Goal: Task Accomplishment & Management: Manage account settings

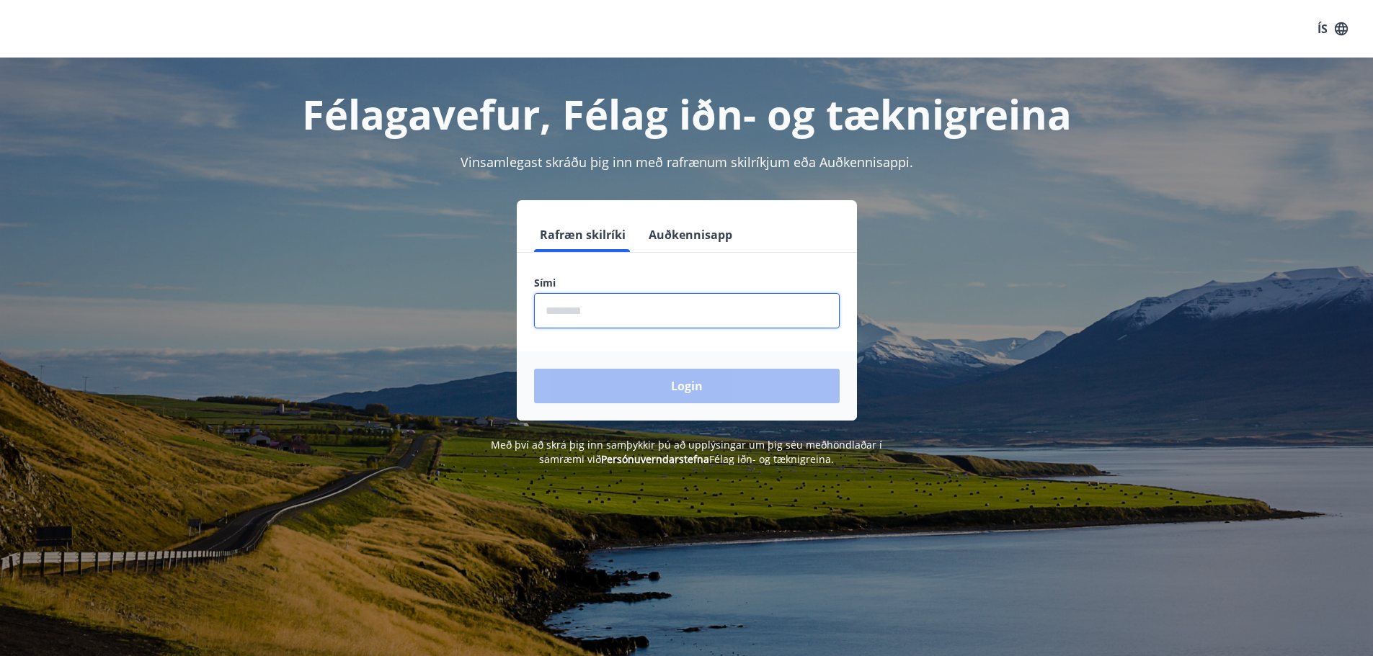
click at [615, 307] on input "phone" at bounding box center [687, 310] width 306 height 35
type input "********"
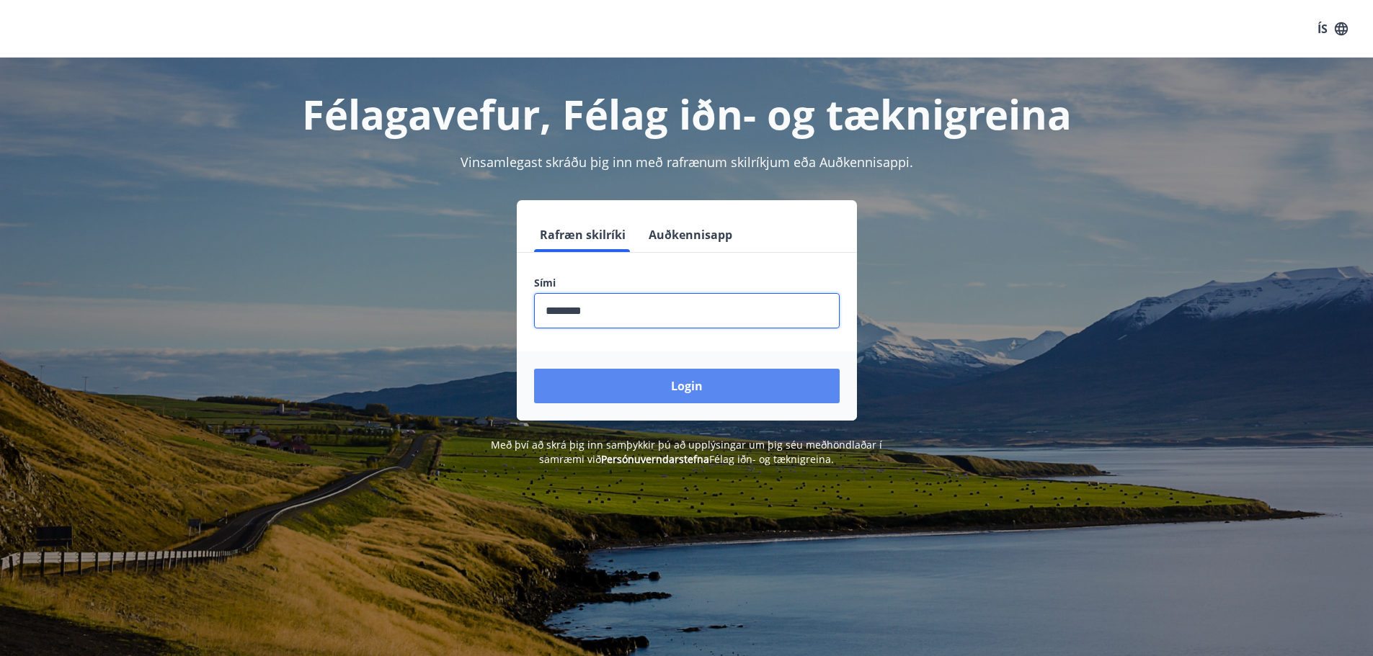
click at [617, 380] on button "Login" at bounding box center [687, 386] width 306 height 35
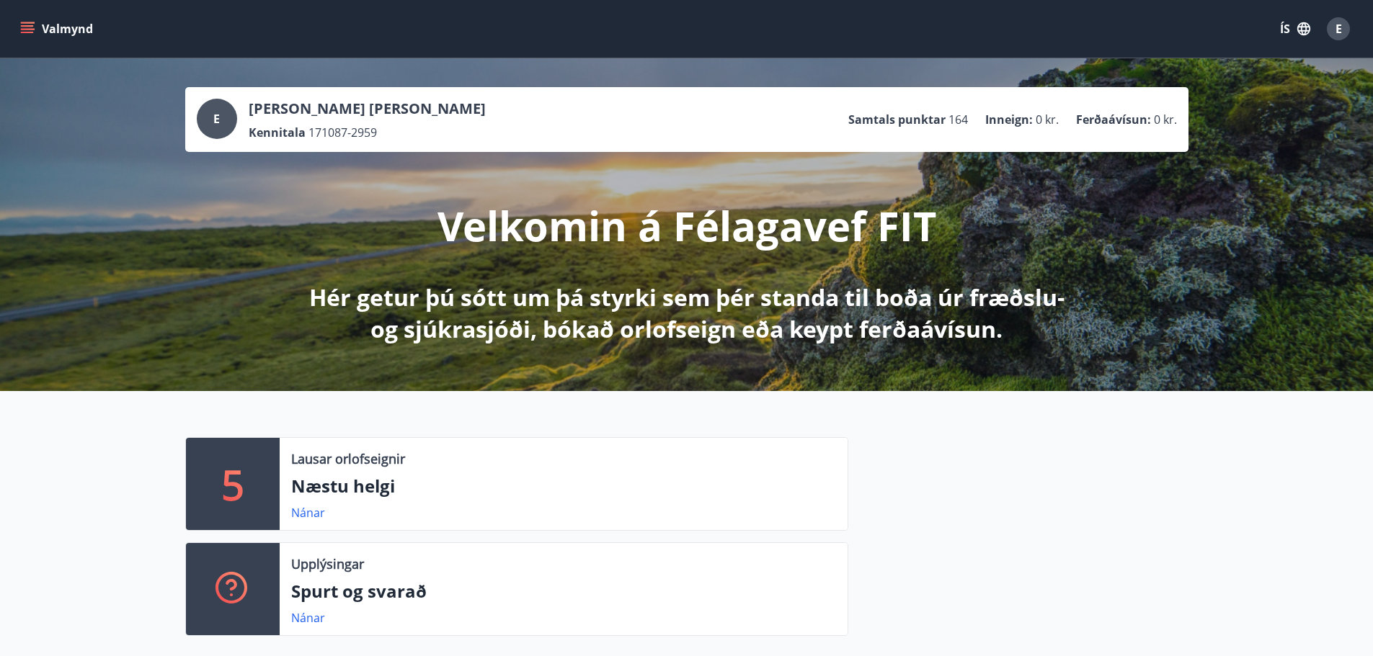
click at [34, 32] on icon "menu" at bounding box center [27, 29] width 14 height 14
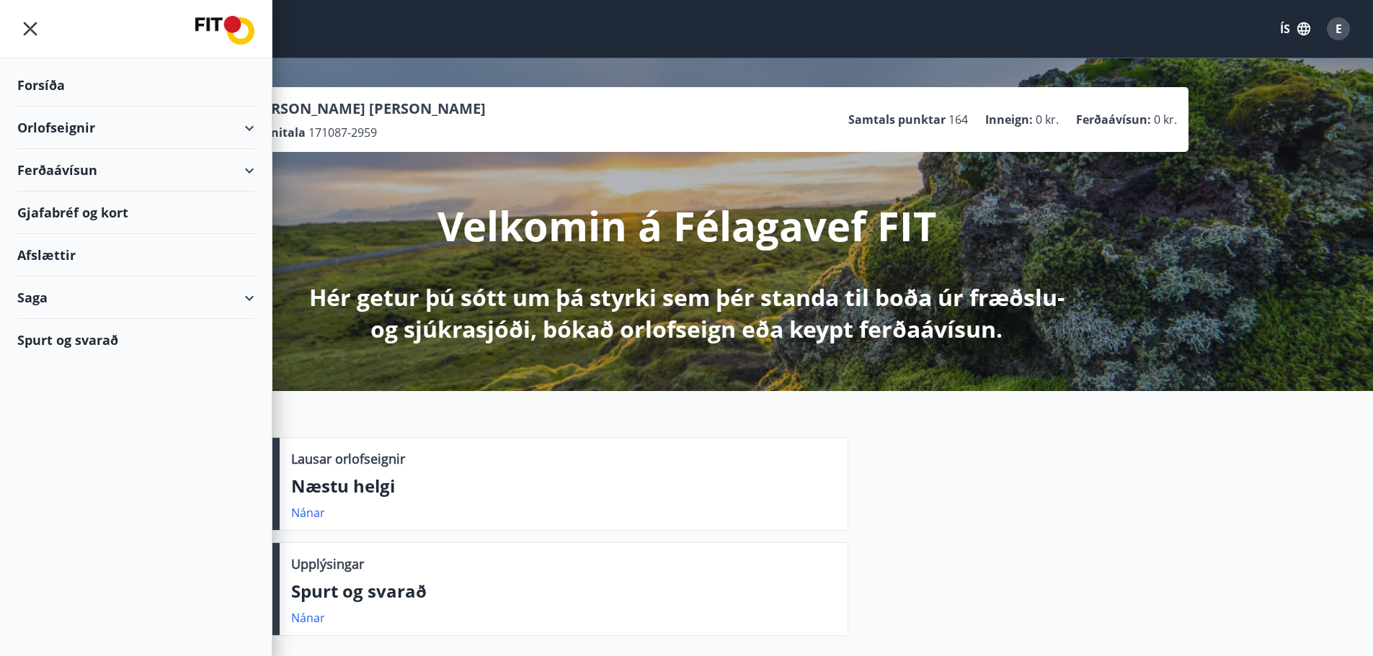
click at [249, 174] on div "Ferðaávísun" at bounding box center [135, 170] width 237 height 43
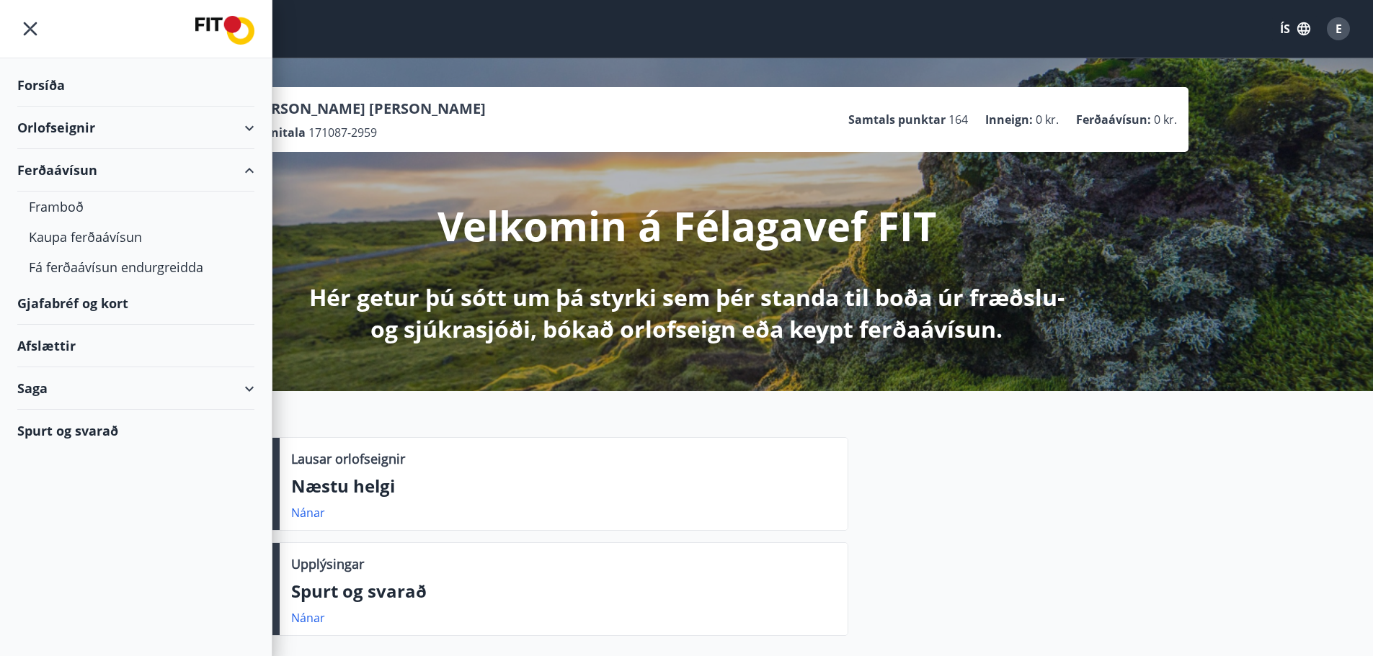
click at [249, 174] on div "Ferðaávísun" at bounding box center [135, 170] width 237 height 43
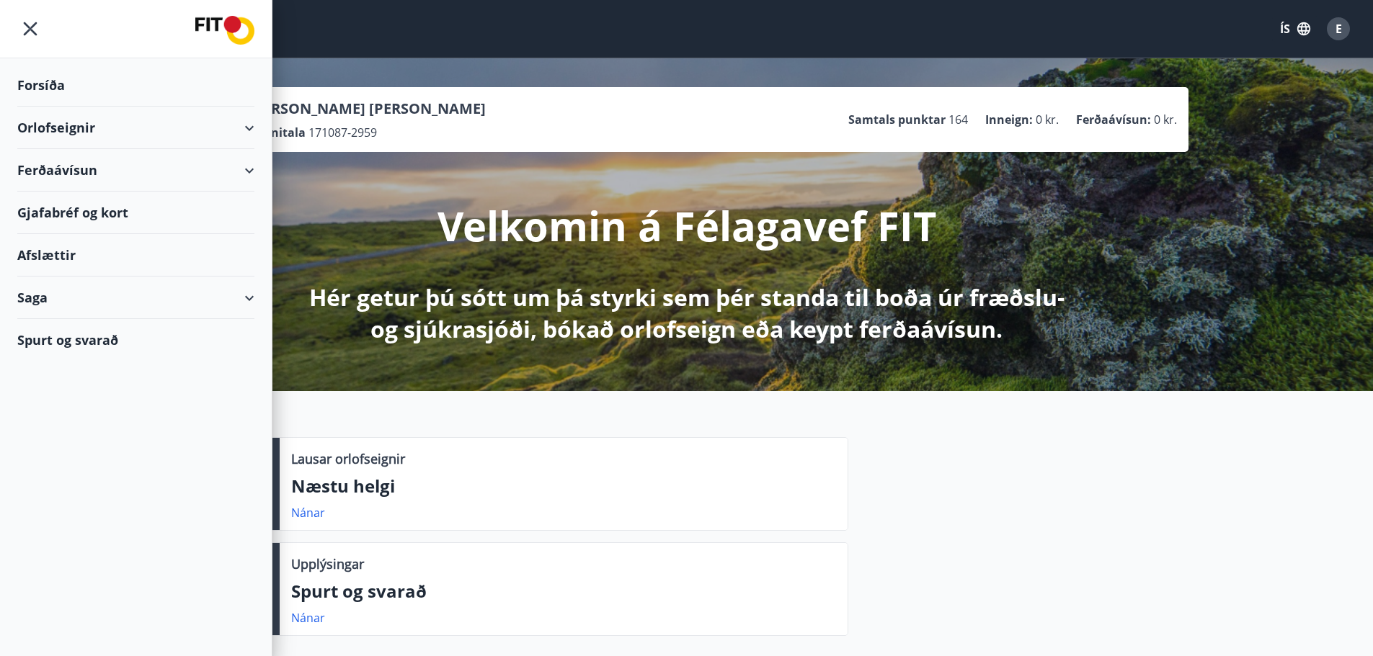
click at [36, 19] on icon "menu" at bounding box center [30, 29] width 26 height 26
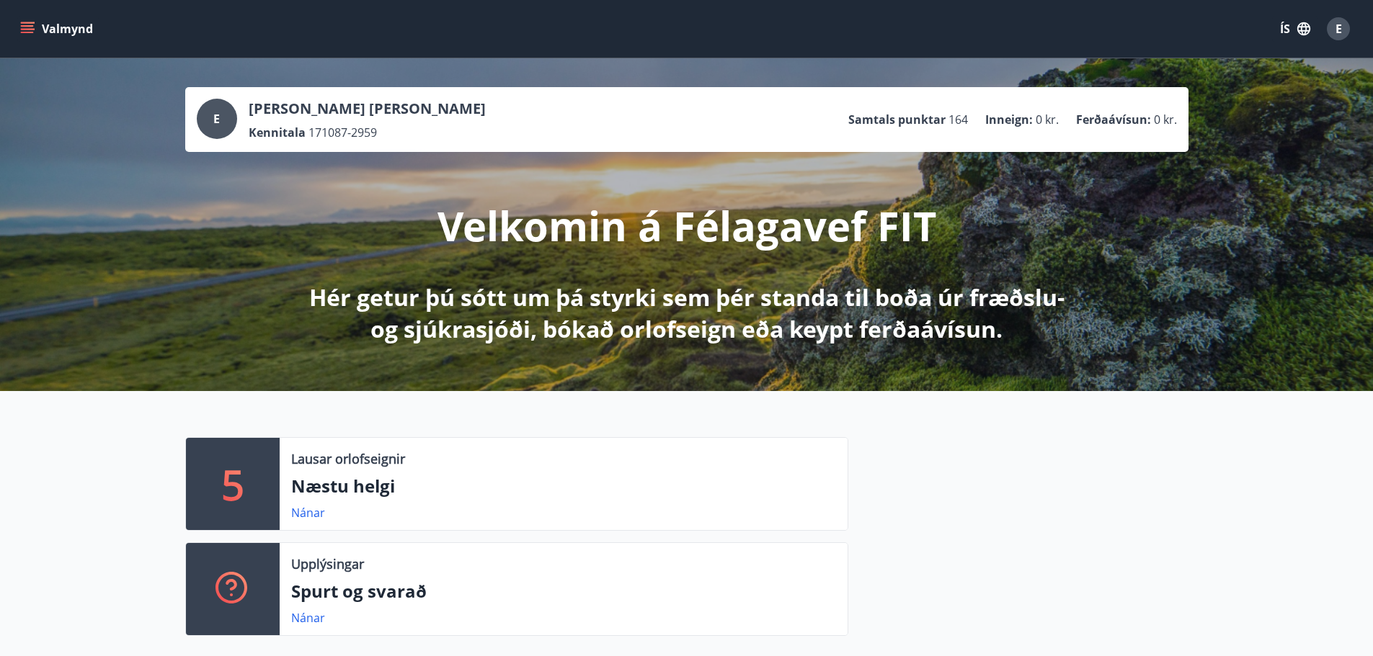
click at [46, 28] on button "Valmynd" at bounding box center [57, 29] width 81 height 26
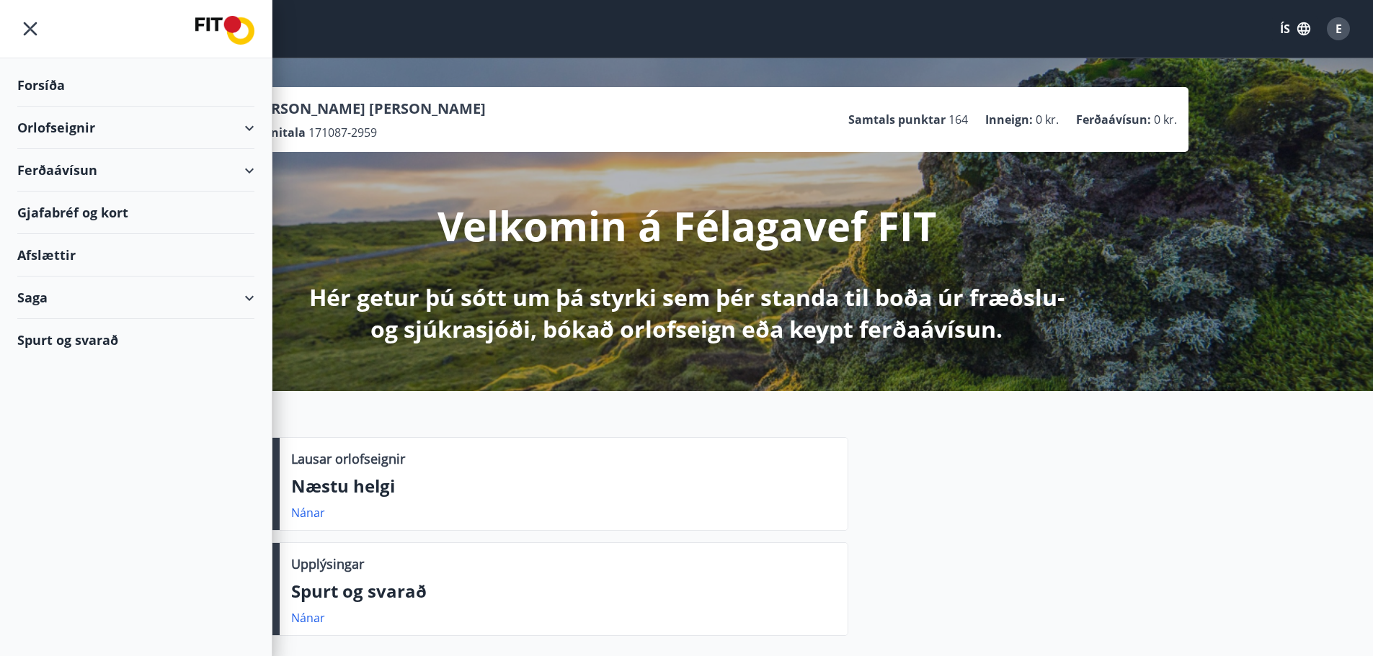
click at [85, 257] on div "Afslættir" at bounding box center [135, 255] width 237 height 43
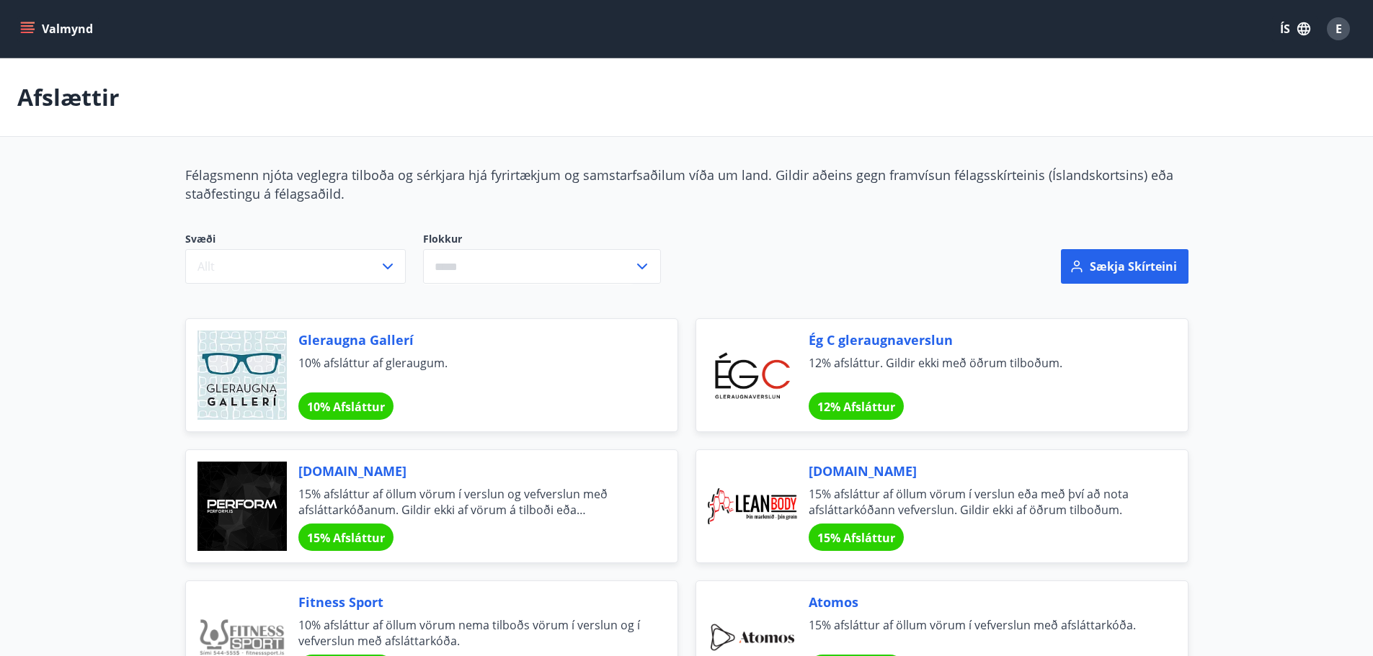
click at [61, 32] on button "Valmynd" at bounding box center [57, 29] width 81 height 26
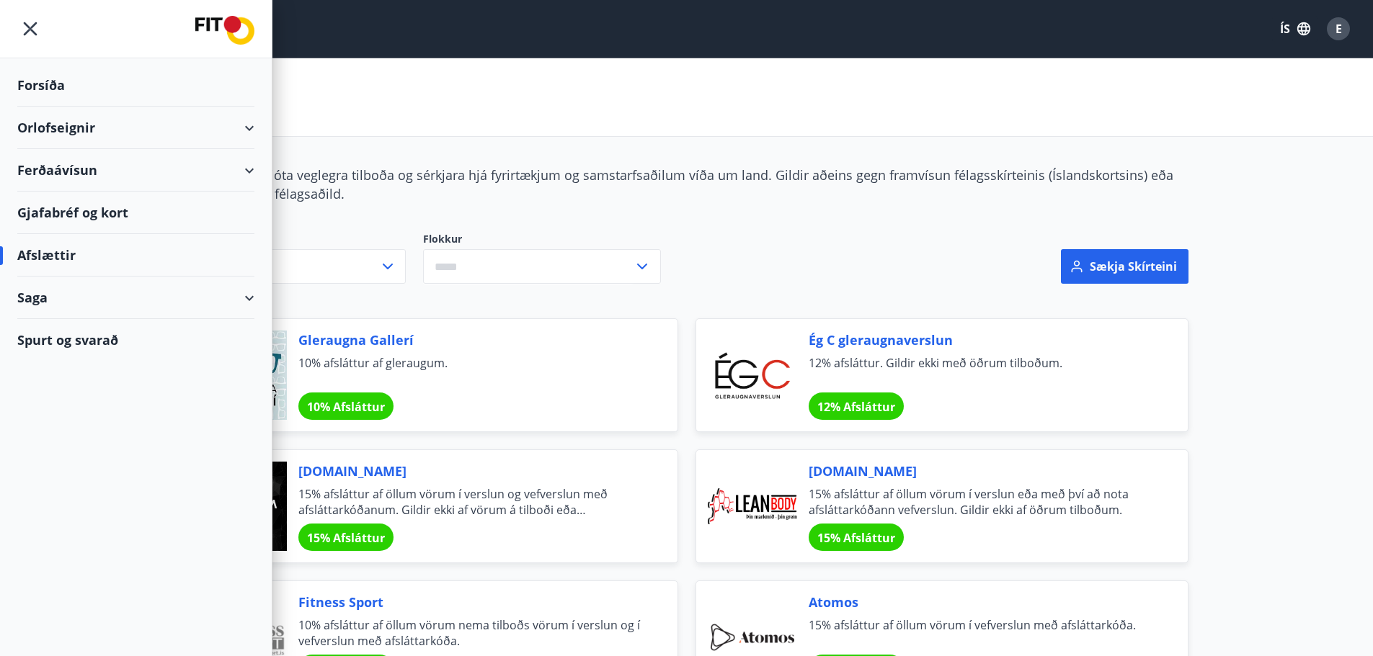
click at [228, 158] on div "Ferðaávísun" at bounding box center [135, 170] width 237 height 43
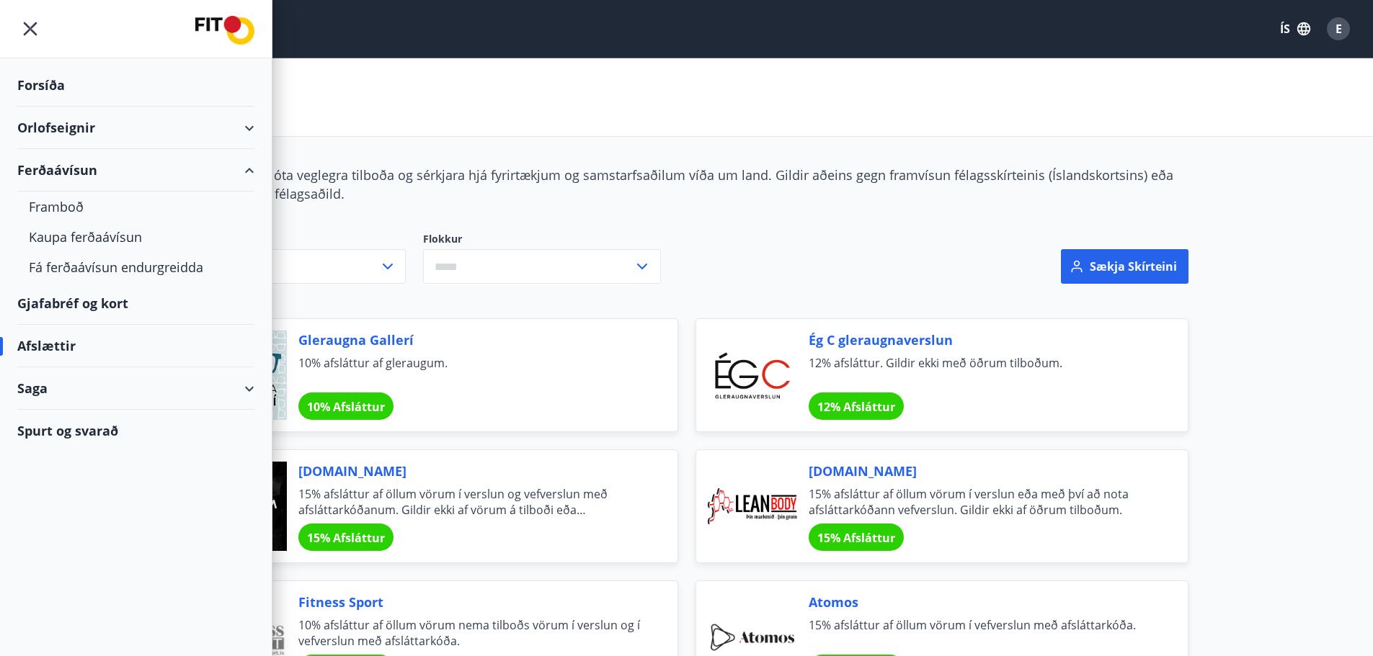
click at [230, 172] on div "Ferðaávísun" at bounding box center [135, 170] width 237 height 43
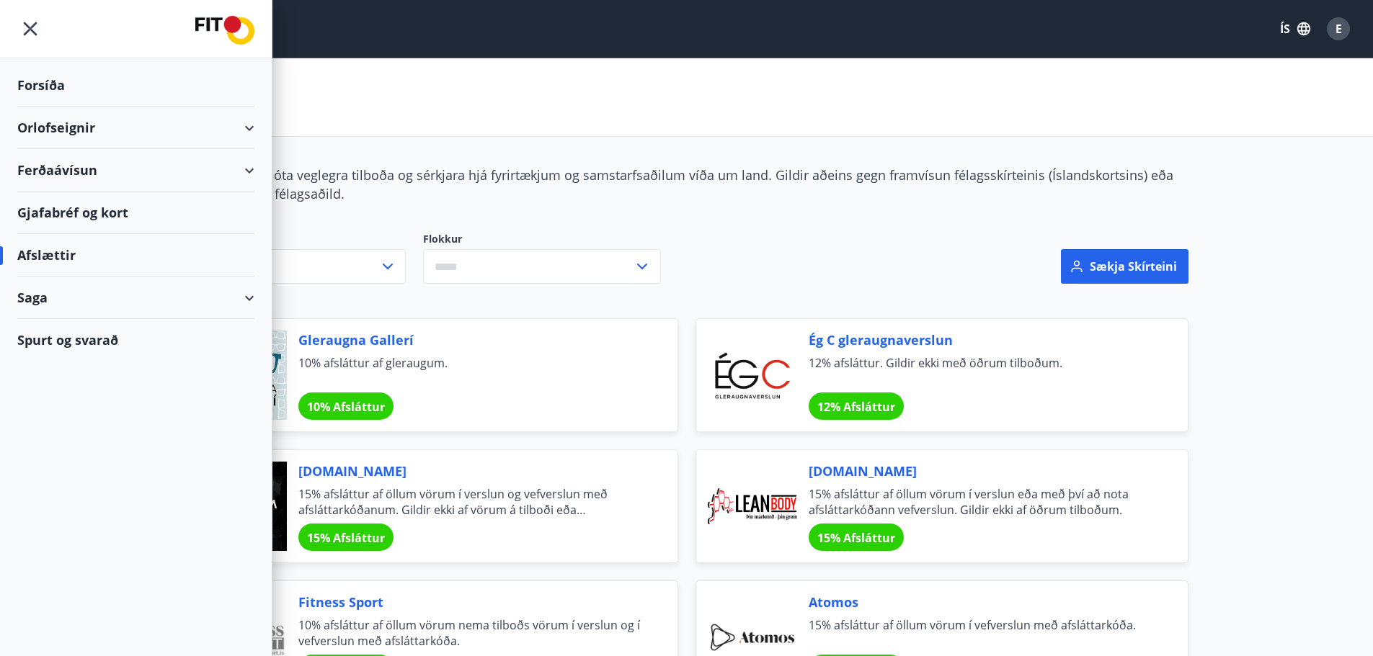
click at [237, 295] on div "Saga" at bounding box center [135, 298] width 237 height 43
click at [66, 402] on div "Umsóknir" at bounding box center [136, 395] width 214 height 30
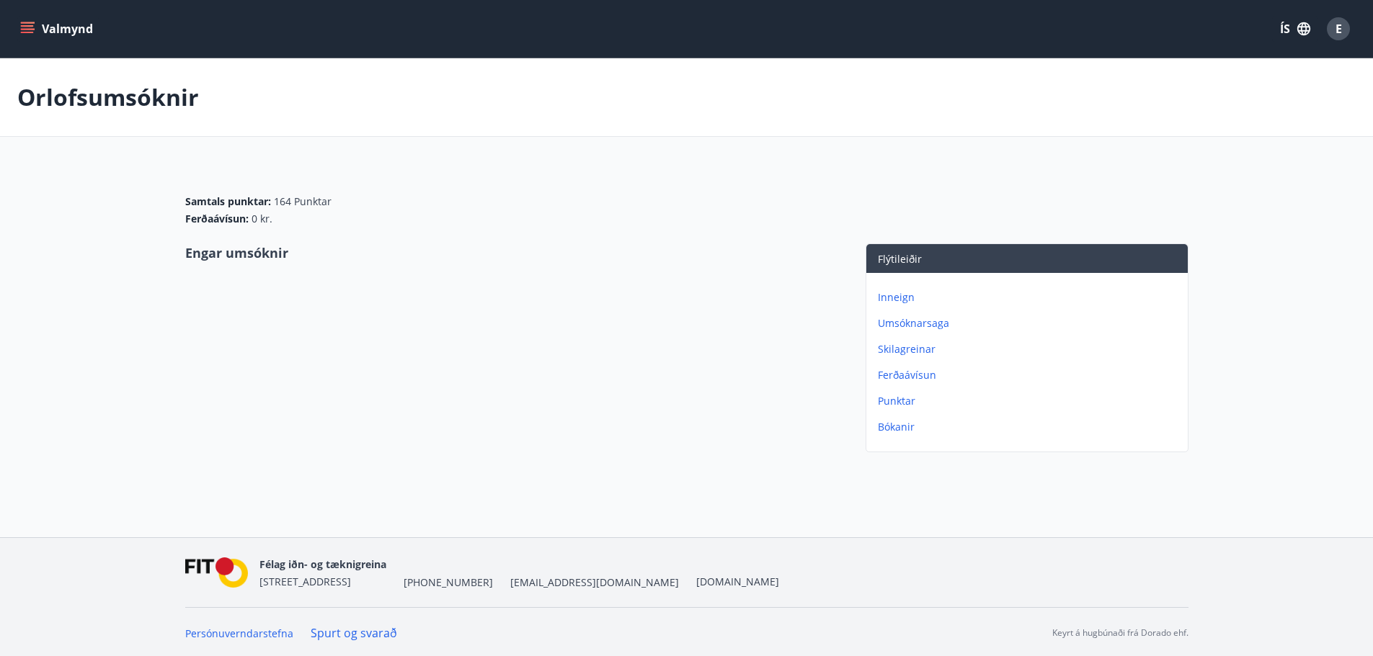
click at [41, 15] on div "Valmynd ÍS E" at bounding box center [686, 29] width 1338 height 35
click at [38, 23] on button "Valmynd" at bounding box center [57, 29] width 81 height 26
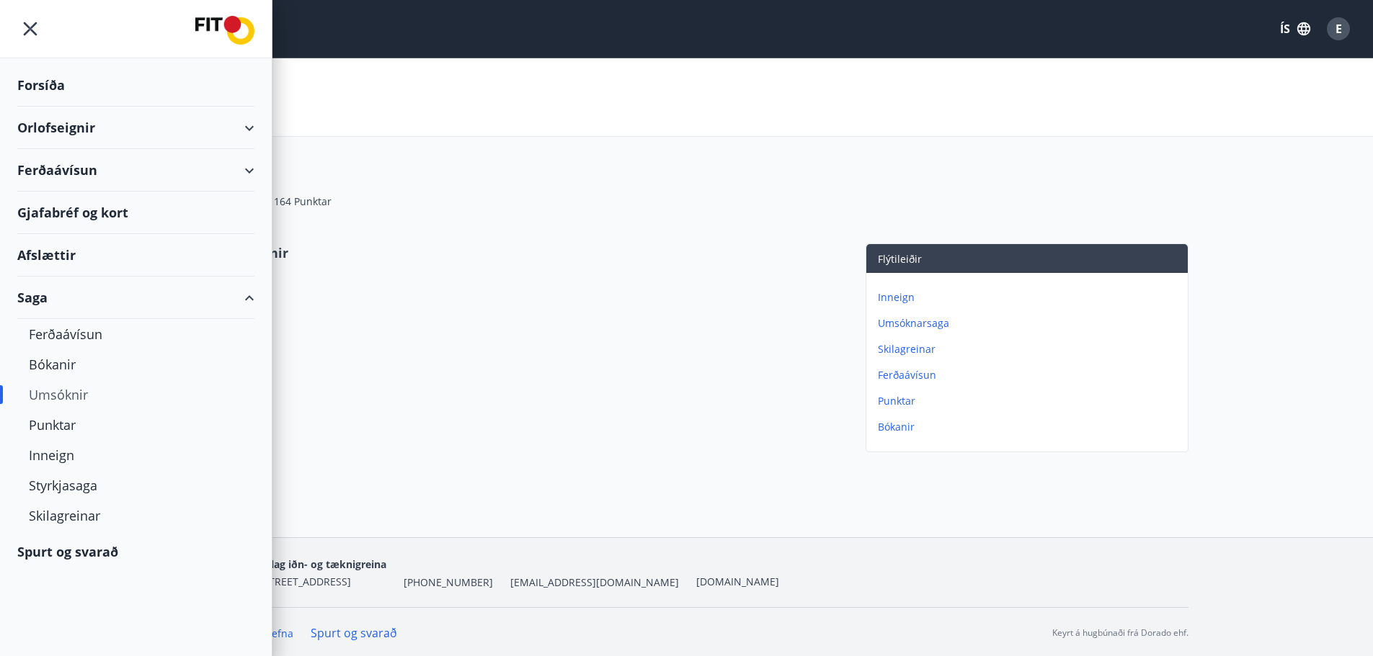
click at [74, 84] on div "Forsíða" at bounding box center [135, 85] width 237 height 43
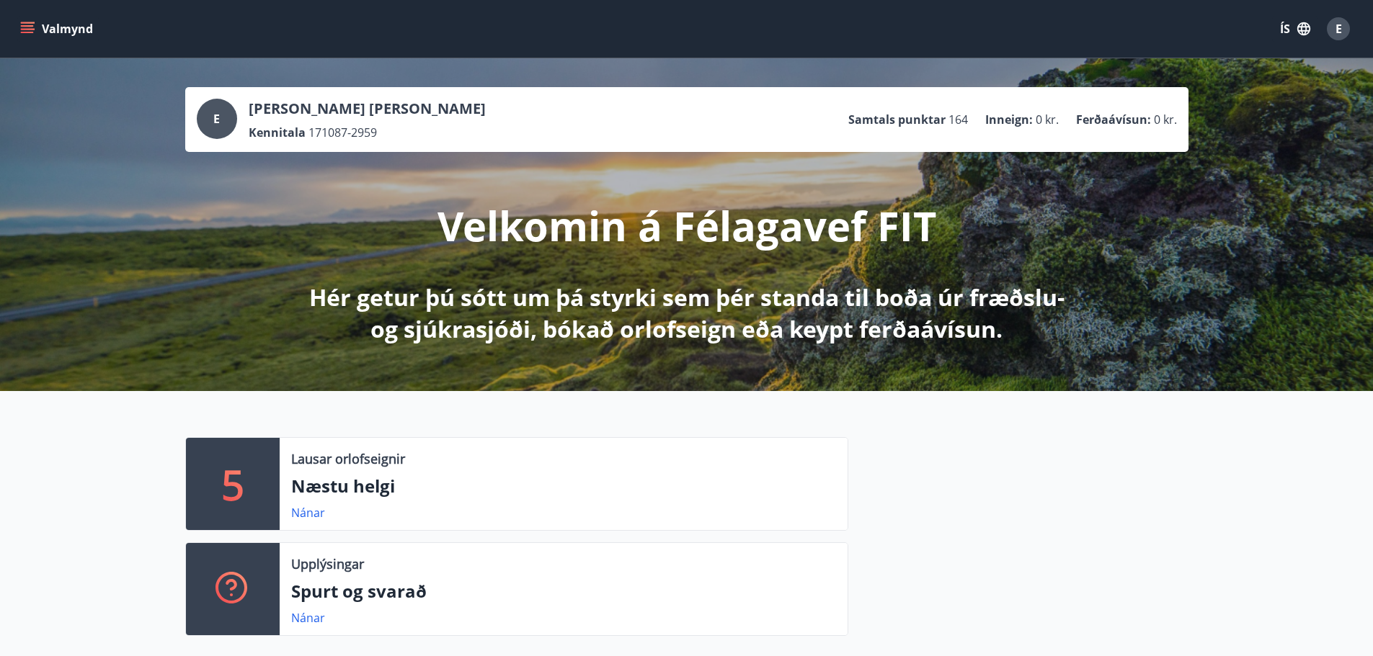
click at [226, 112] on div "E" at bounding box center [217, 119] width 40 height 40
click at [1341, 22] on span "E" at bounding box center [1338, 29] width 6 height 16
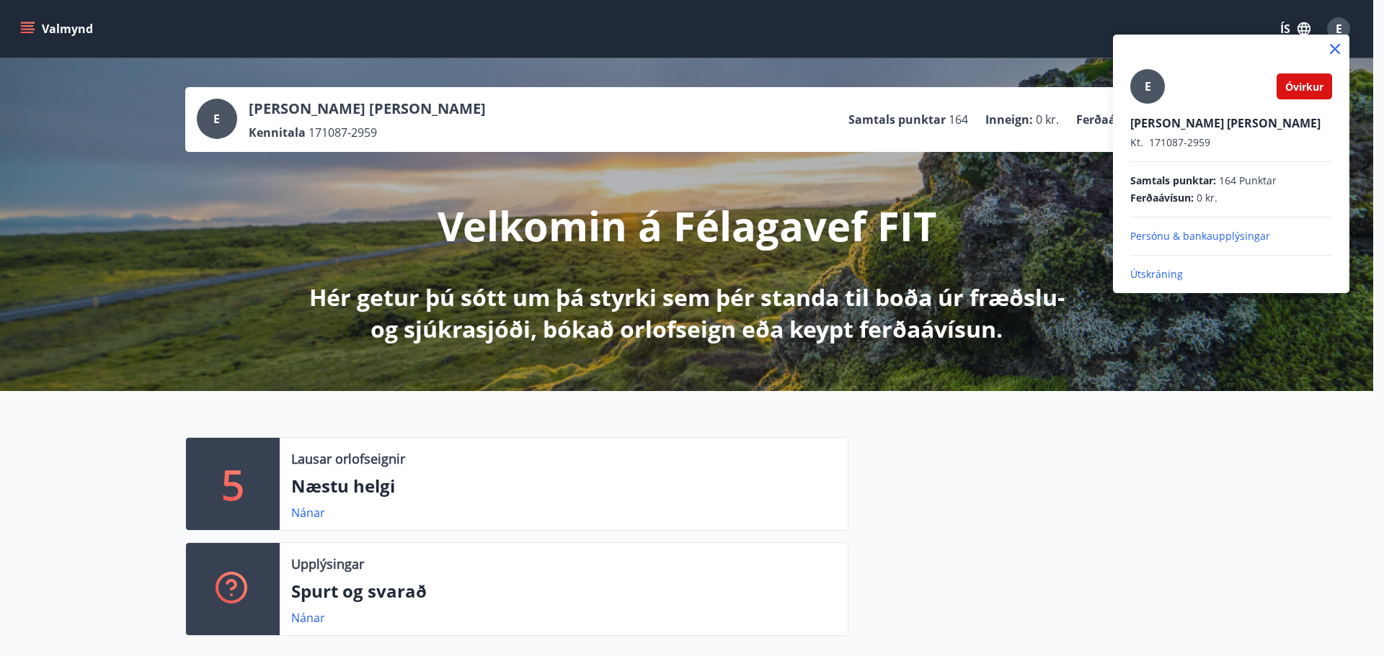
click at [822, 371] on div at bounding box center [692, 328] width 1384 height 656
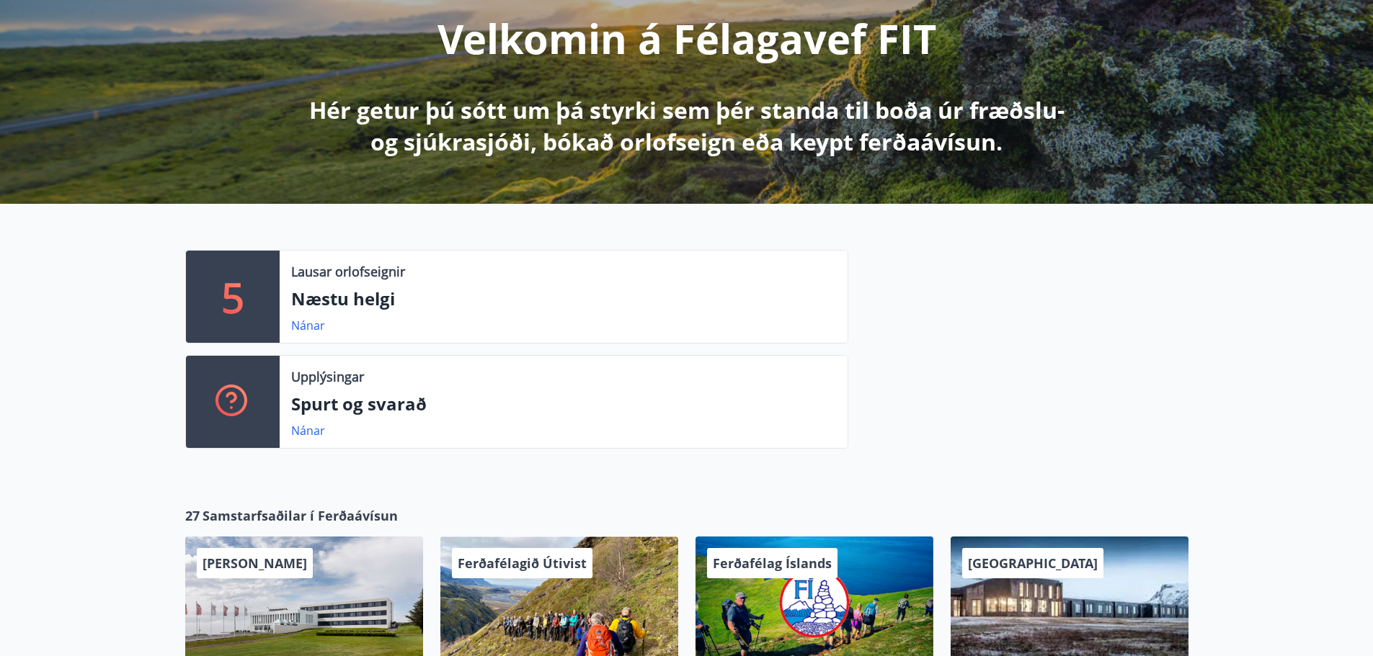
scroll to position [12, 0]
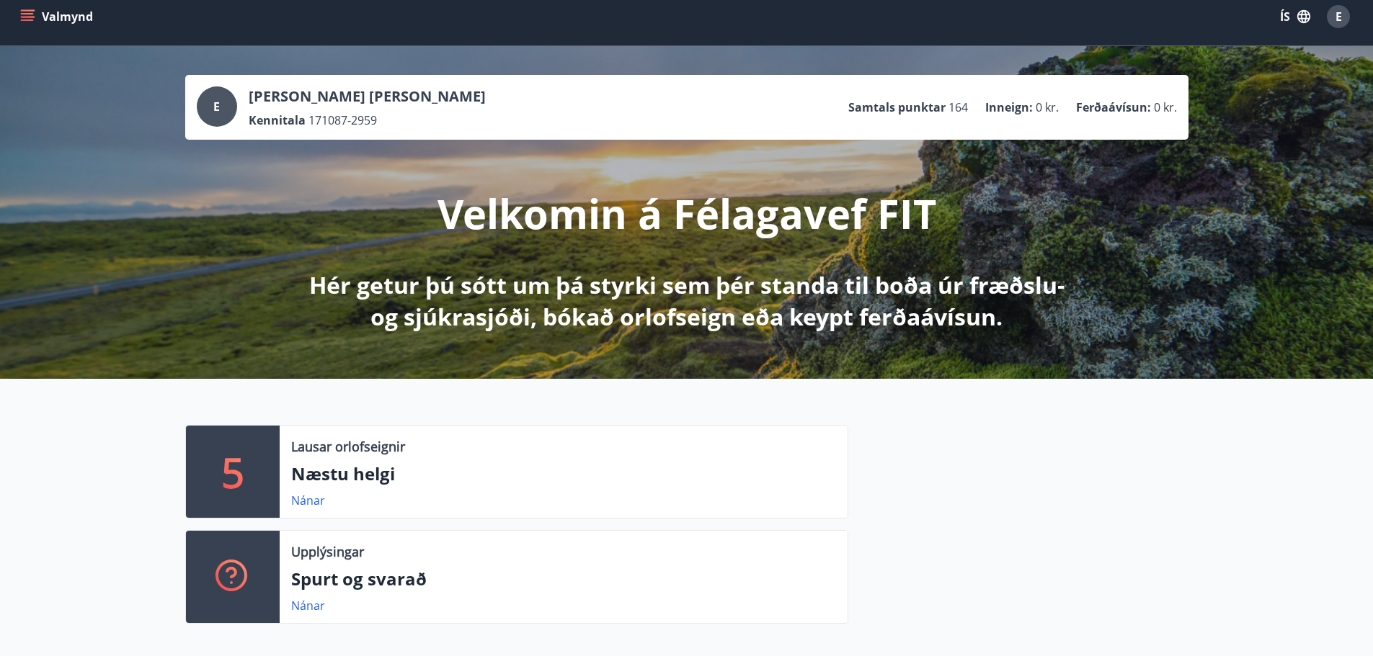
click at [40, 23] on button "Valmynd" at bounding box center [57, 17] width 81 height 26
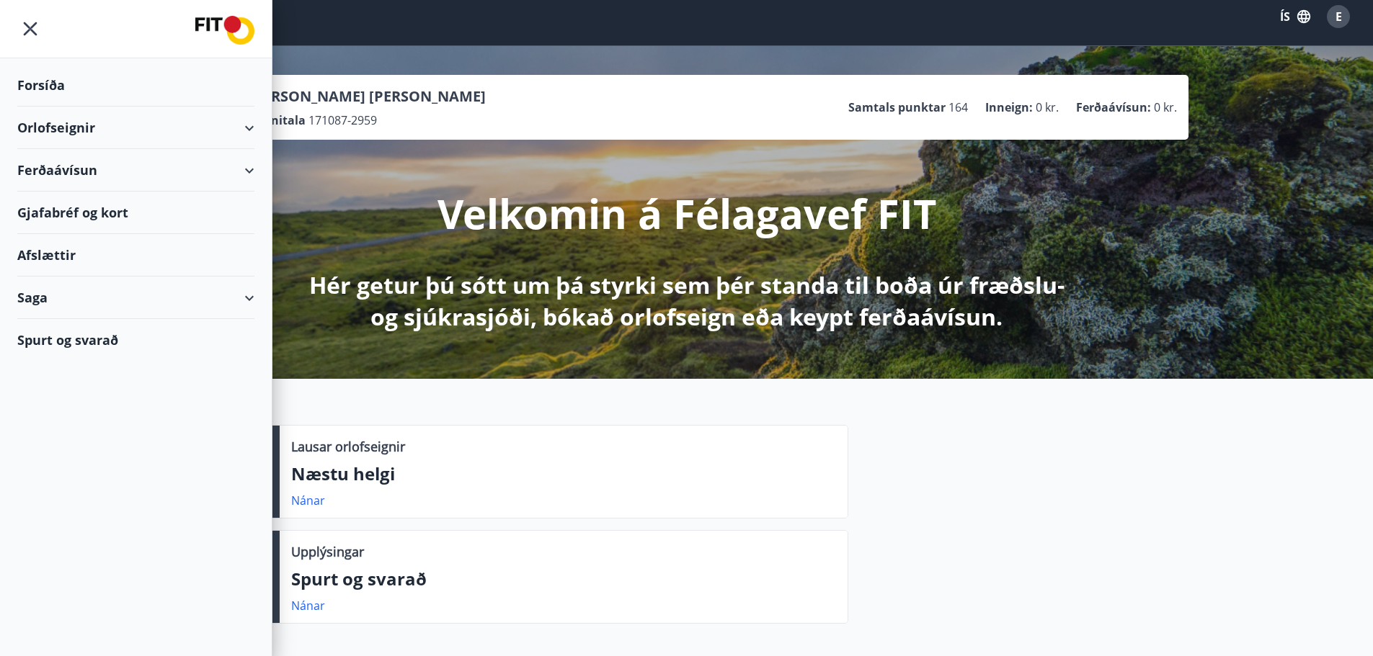
click at [248, 125] on div "Orlofseignir" at bounding box center [135, 128] width 237 height 43
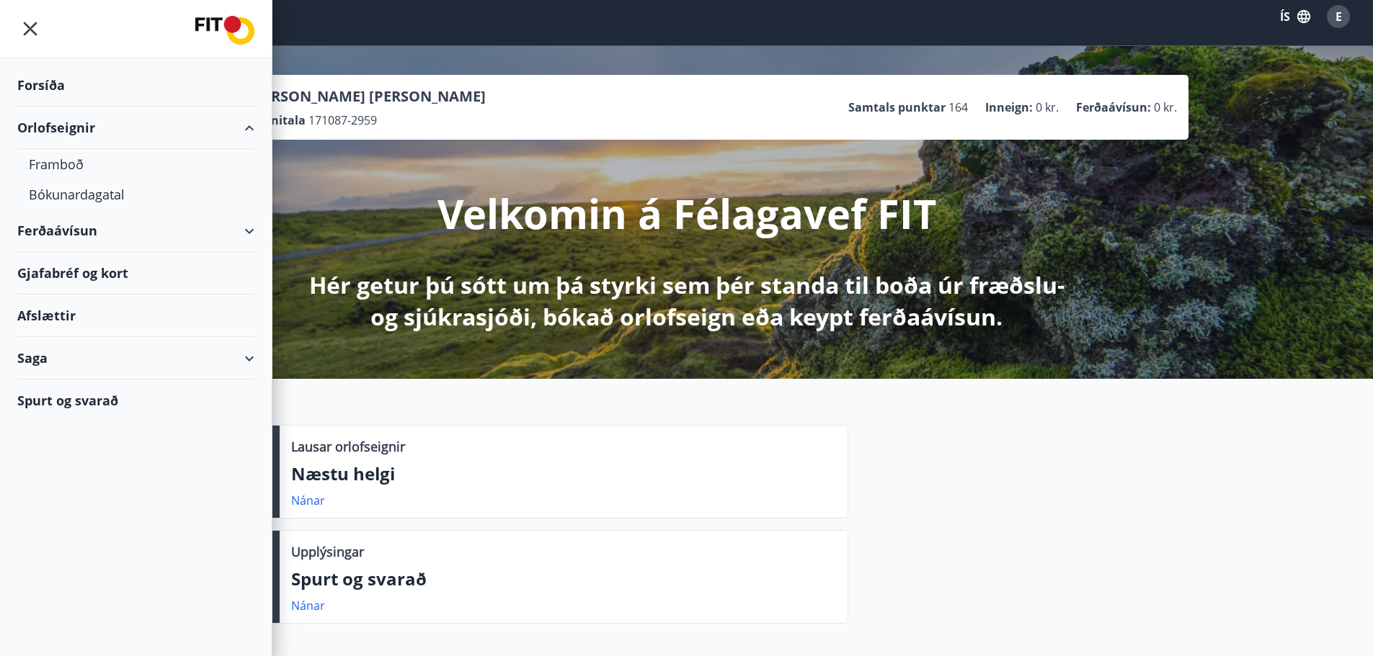
click at [248, 125] on div "Orlofseignir" at bounding box center [135, 128] width 237 height 43
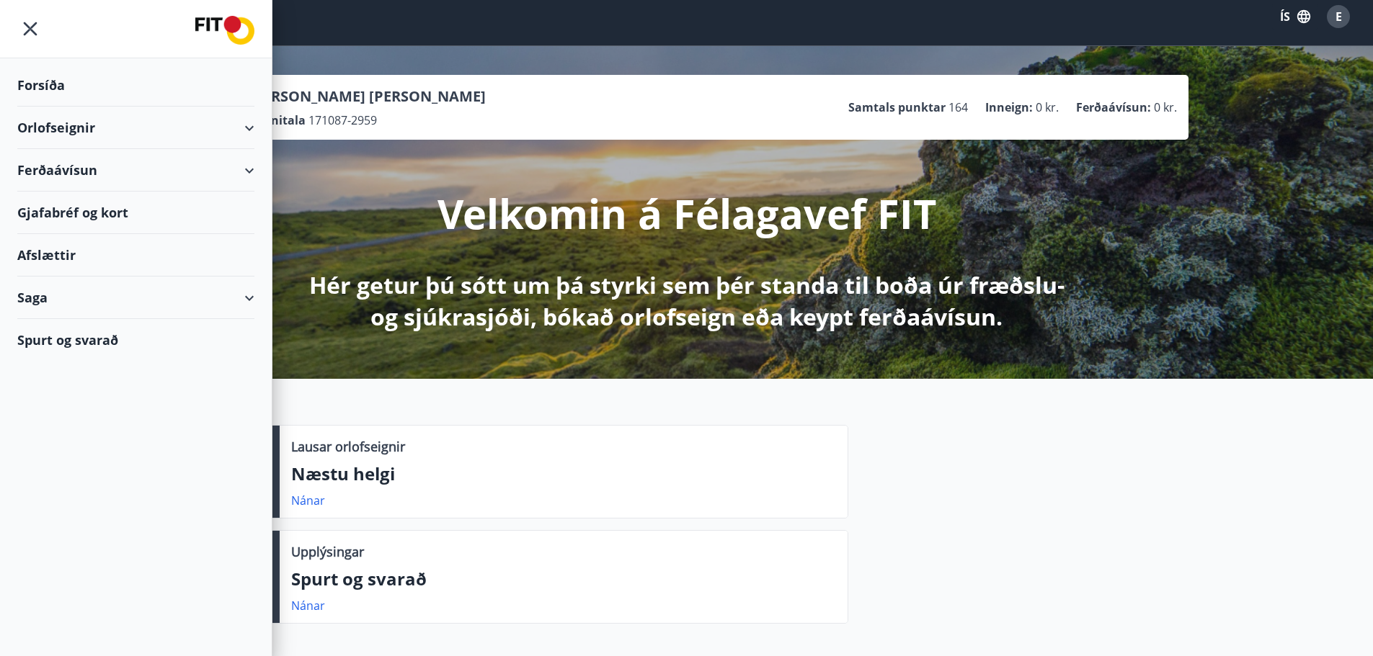
click at [246, 169] on div "Ferðaávísun" at bounding box center [135, 170] width 237 height 43
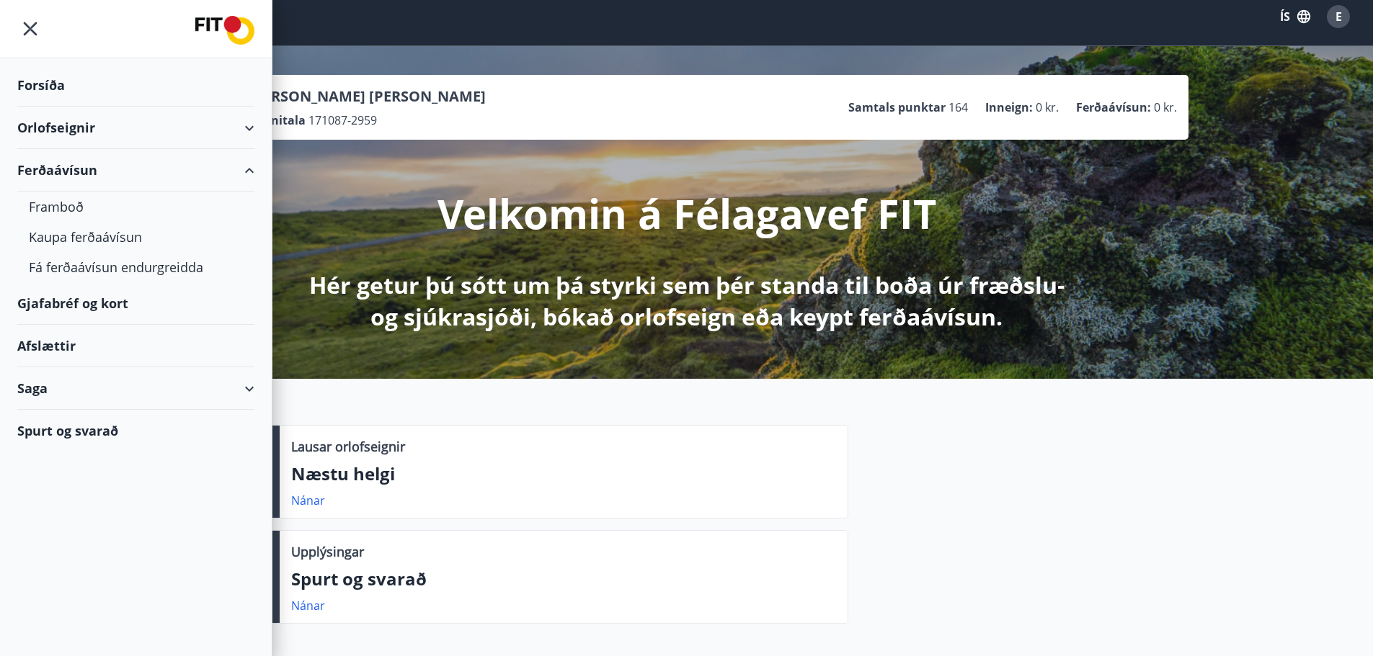
click at [246, 169] on div "Ferðaávísun" at bounding box center [135, 170] width 237 height 43
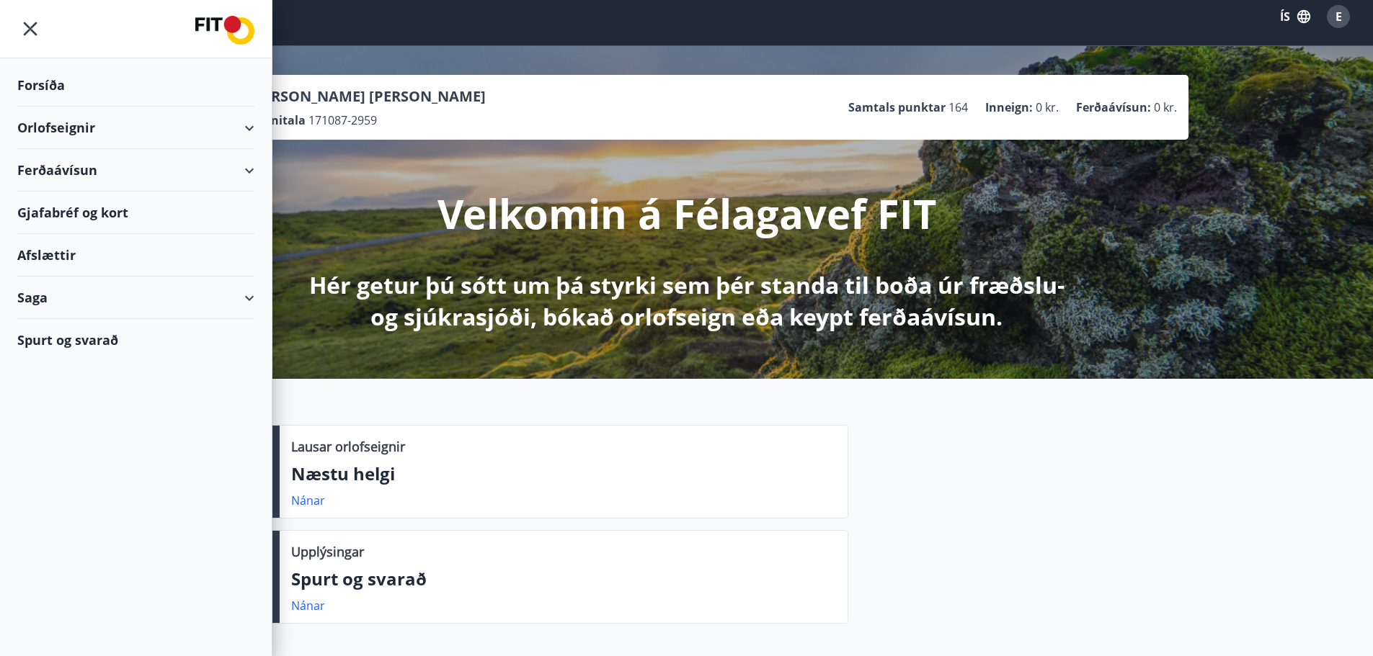
click at [235, 215] on div "Gjafabréf og kort" at bounding box center [135, 213] width 237 height 43
click at [248, 293] on div "Saga" at bounding box center [135, 298] width 237 height 43
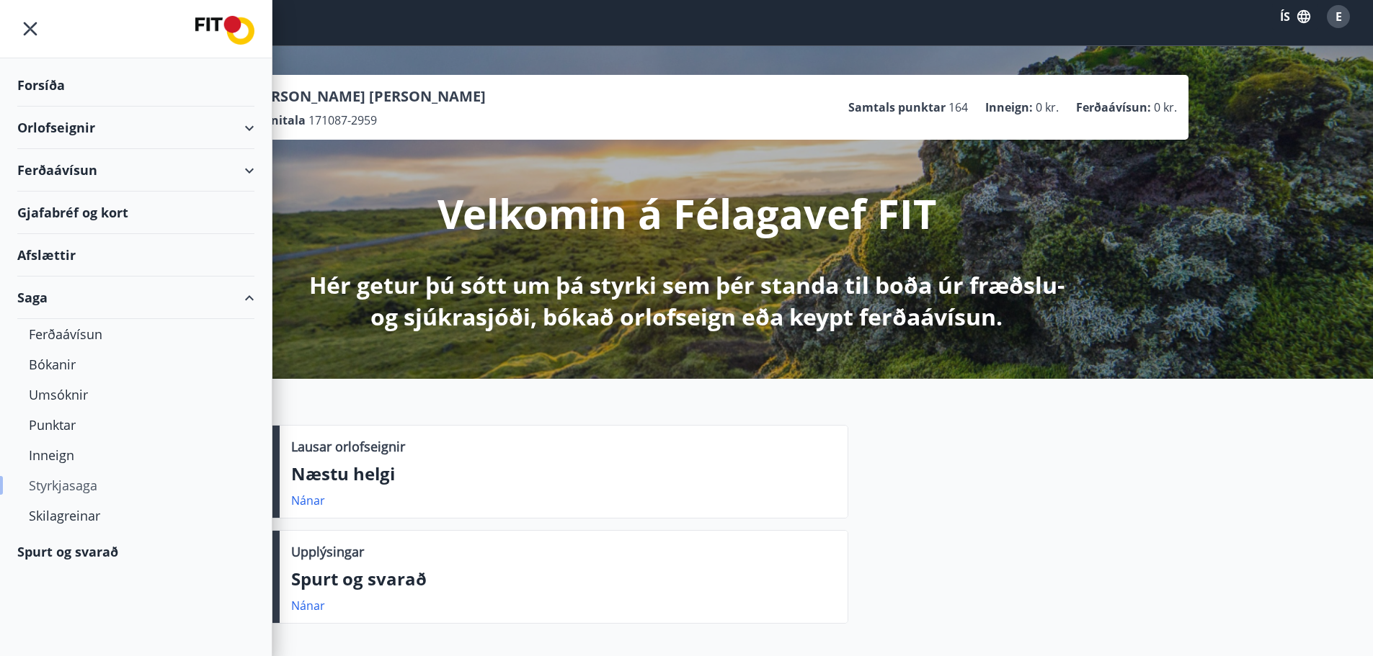
click at [75, 495] on div "Styrkjasaga" at bounding box center [136, 486] width 214 height 30
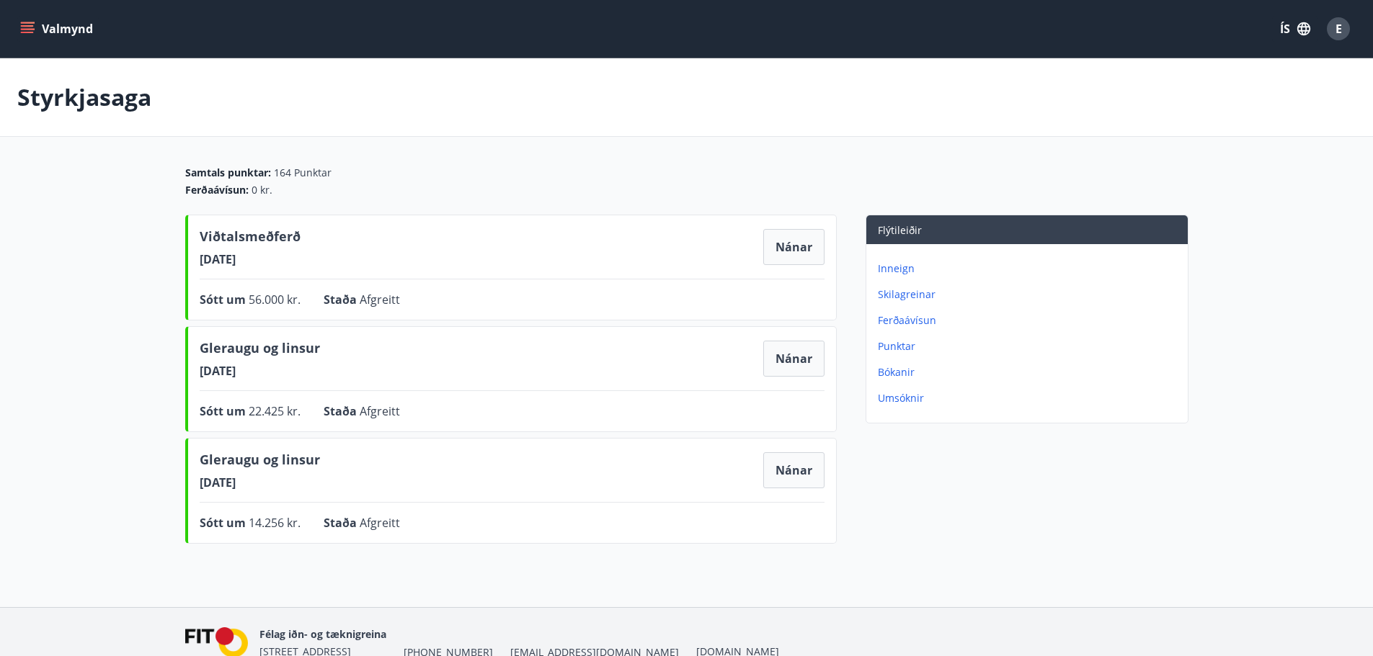
click at [63, 32] on button "Valmynd" at bounding box center [57, 29] width 81 height 26
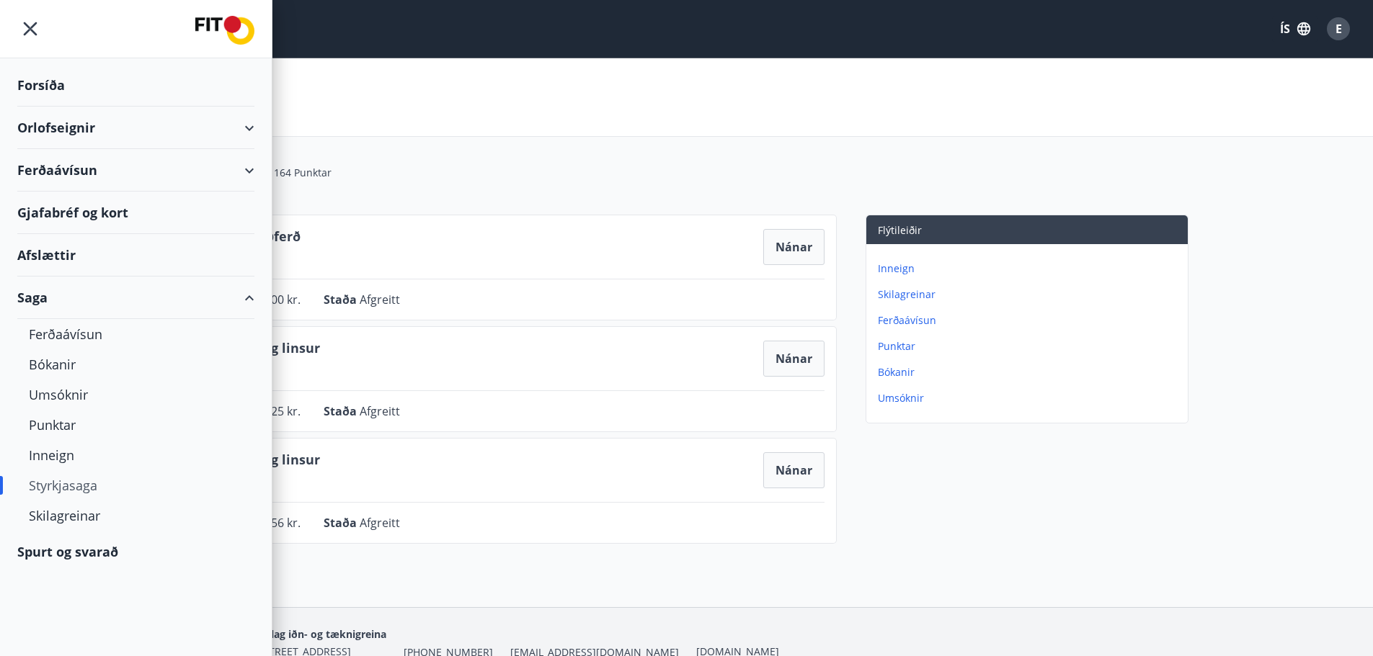
click at [60, 92] on div "Forsíða" at bounding box center [135, 85] width 237 height 43
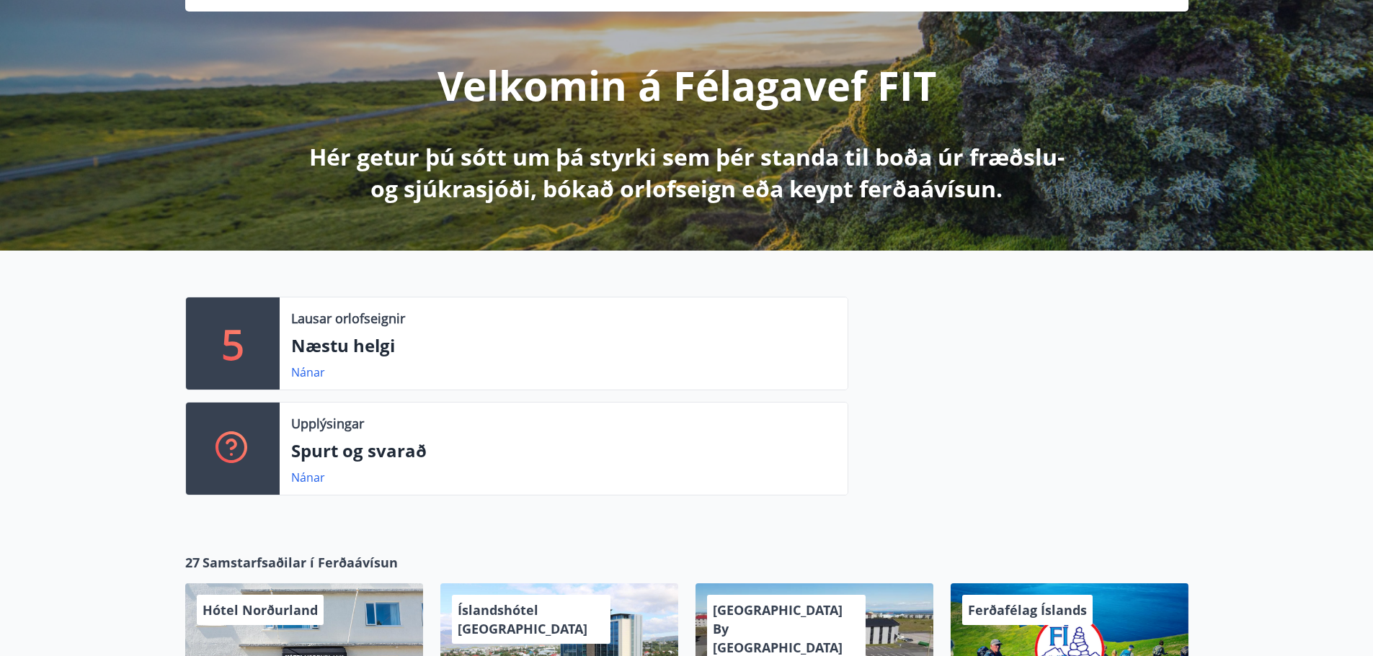
scroll to position [360, 0]
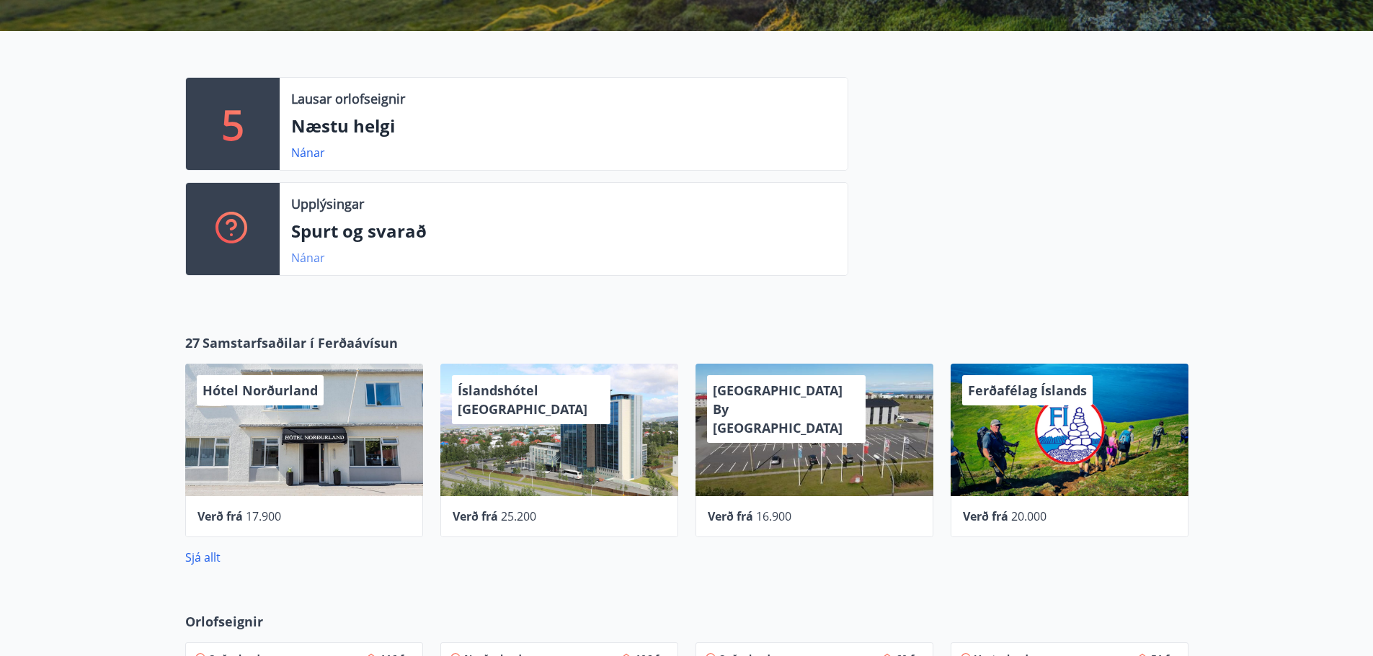
click at [303, 263] on link "Nánar" at bounding box center [308, 258] width 34 height 16
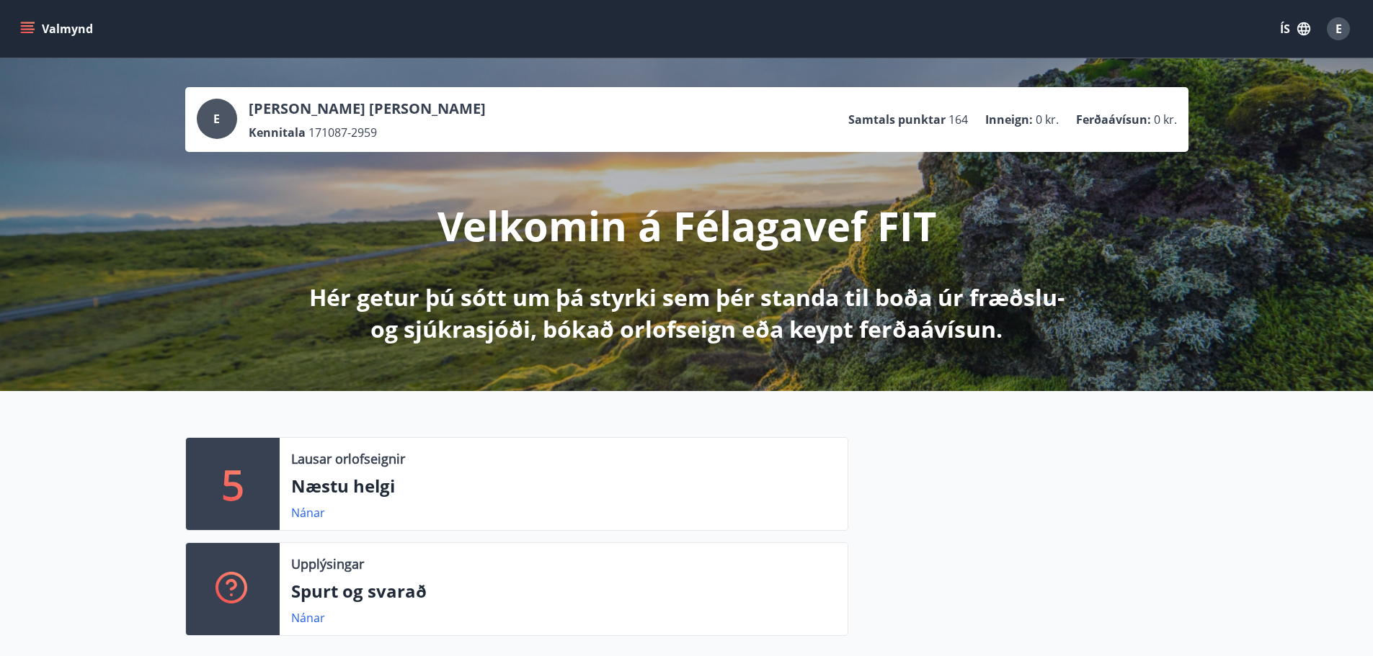
click at [43, 30] on button "Valmynd" at bounding box center [57, 29] width 81 height 26
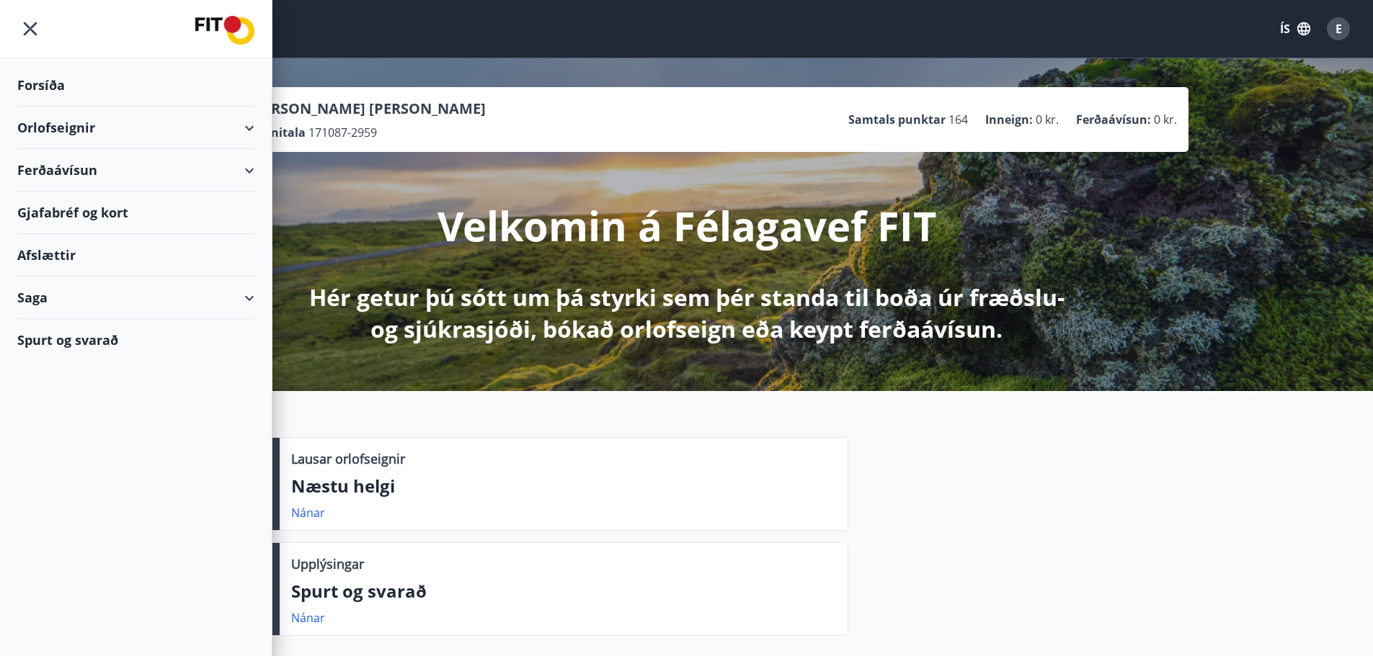
click at [213, 162] on div "Ferðaávísun" at bounding box center [135, 170] width 237 height 43
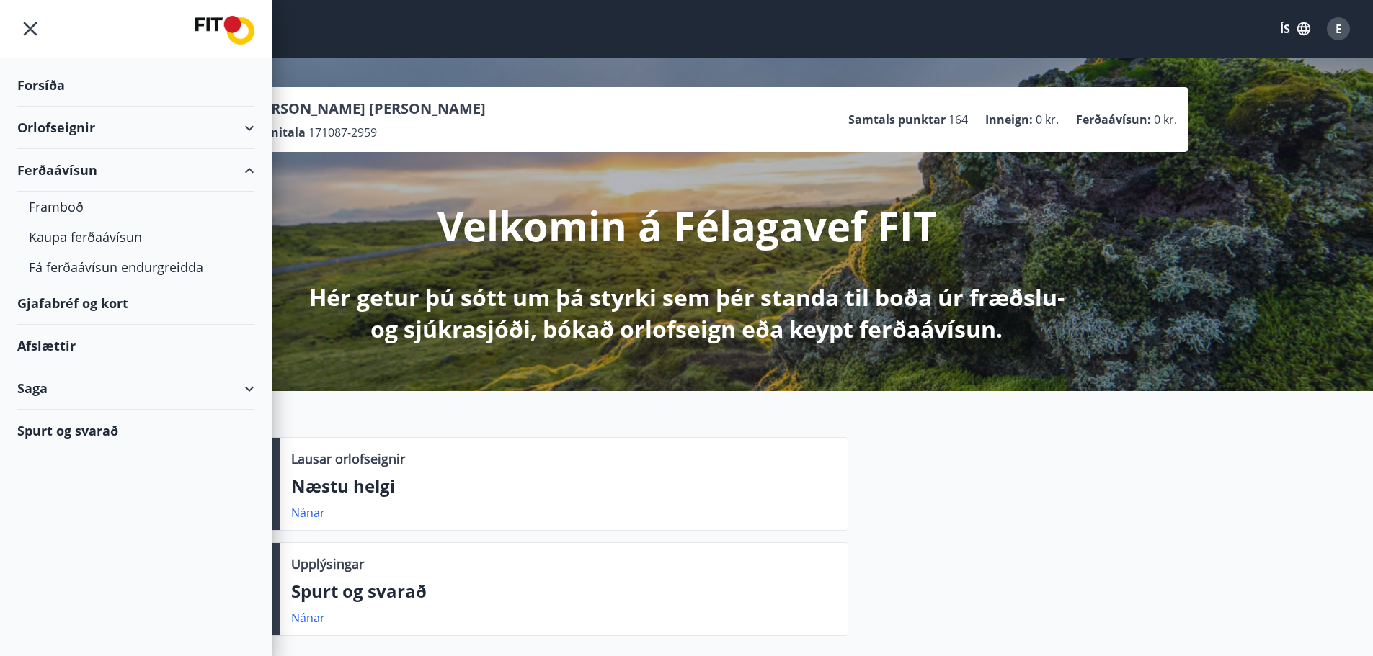
click at [213, 162] on div "Ferðaávísun" at bounding box center [135, 170] width 237 height 43
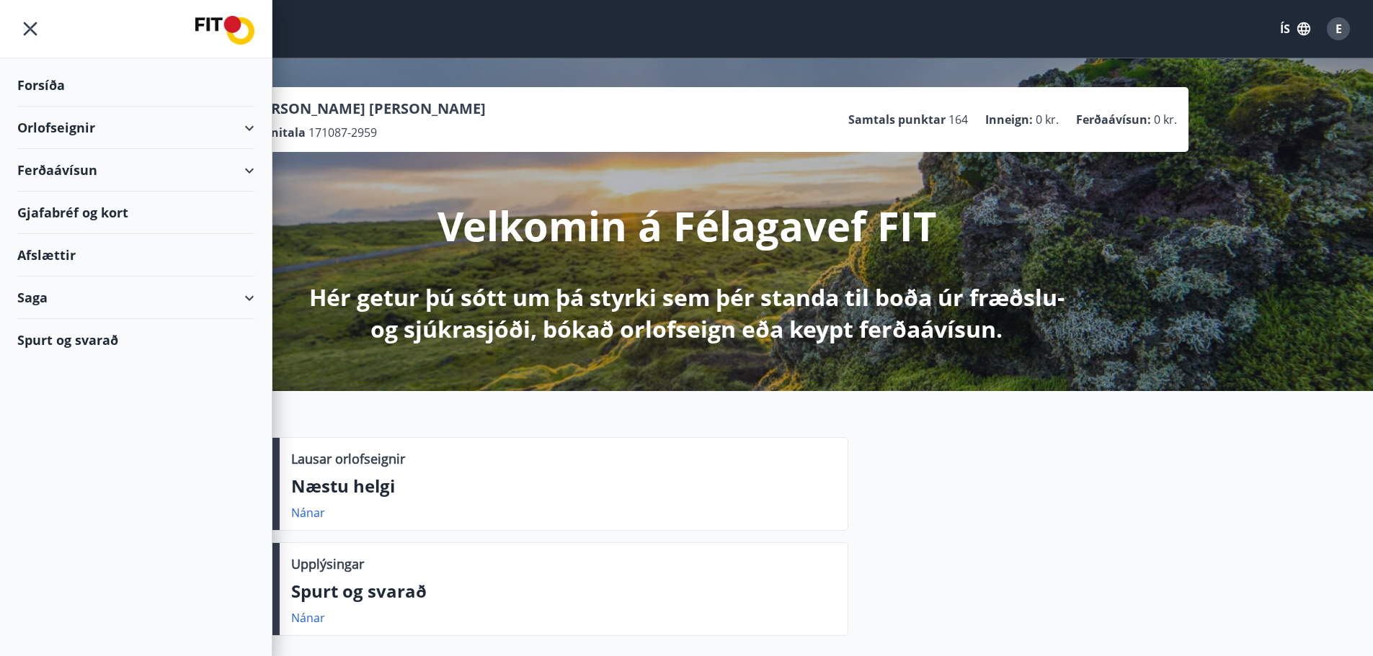
click at [252, 301] on div "Saga" at bounding box center [135, 298] width 237 height 43
click at [249, 298] on div "Saga" at bounding box center [135, 298] width 237 height 43
click at [251, 122] on div "Orlofseignir" at bounding box center [135, 128] width 237 height 43
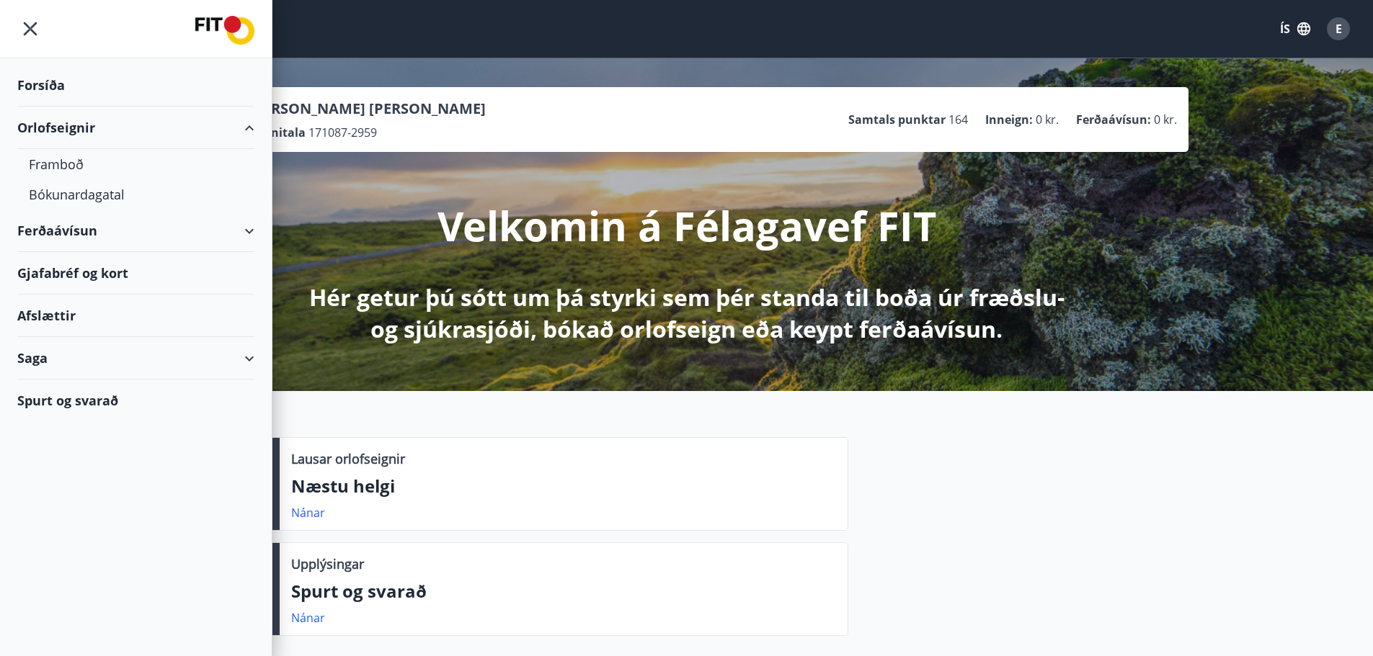
click at [251, 122] on div "Orlofseignir" at bounding box center [135, 128] width 237 height 43
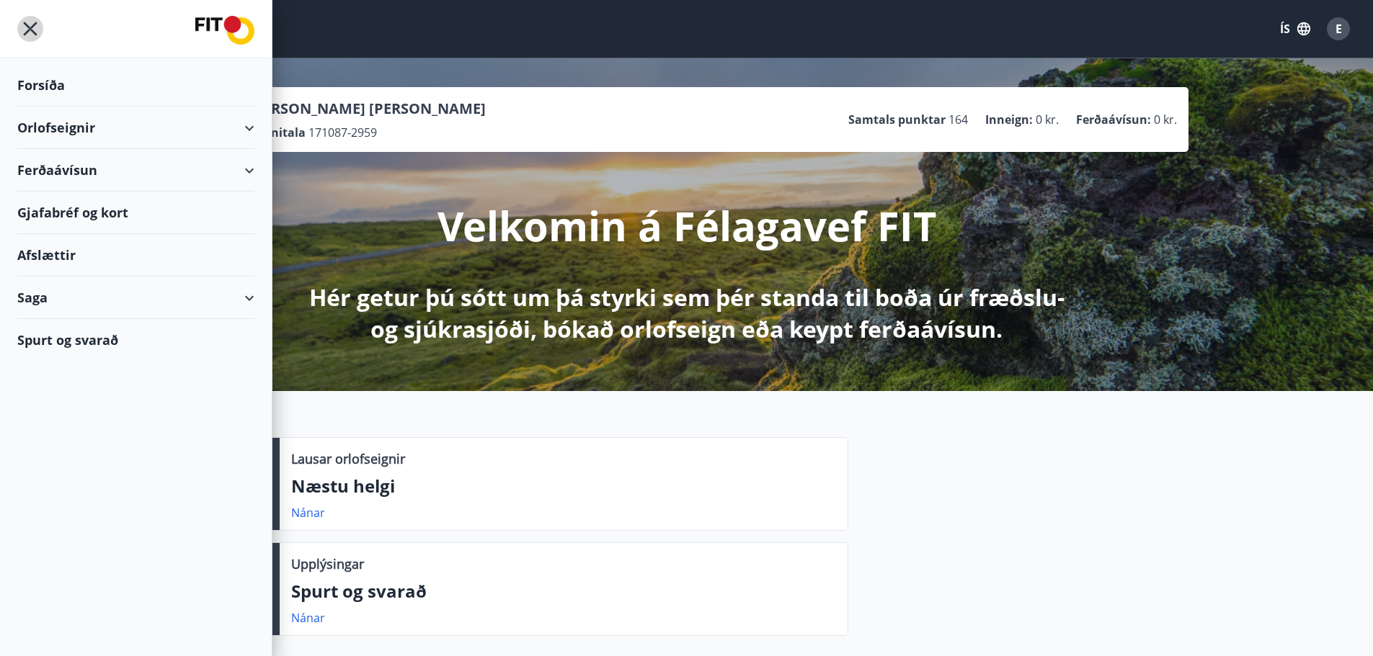
click at [37, 30] on icon "menu" at bounding box center [30, 29] width 26 height 26
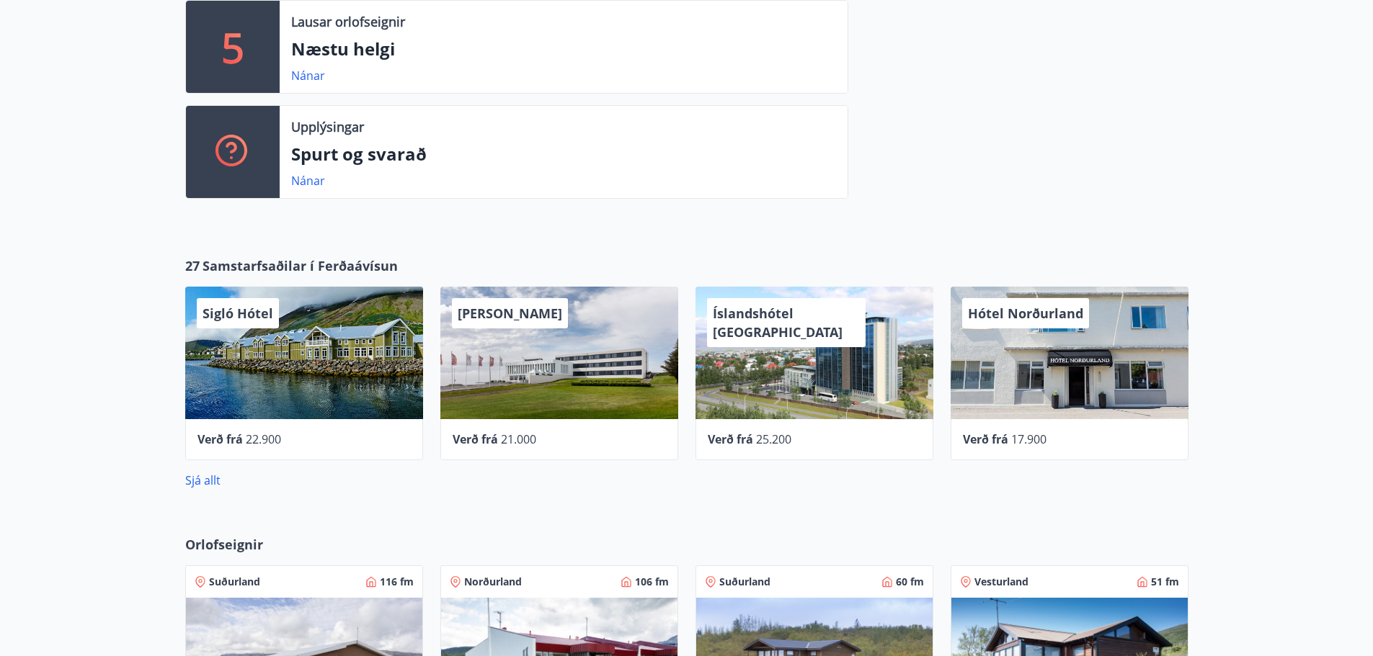
scroll to position [870, 0]
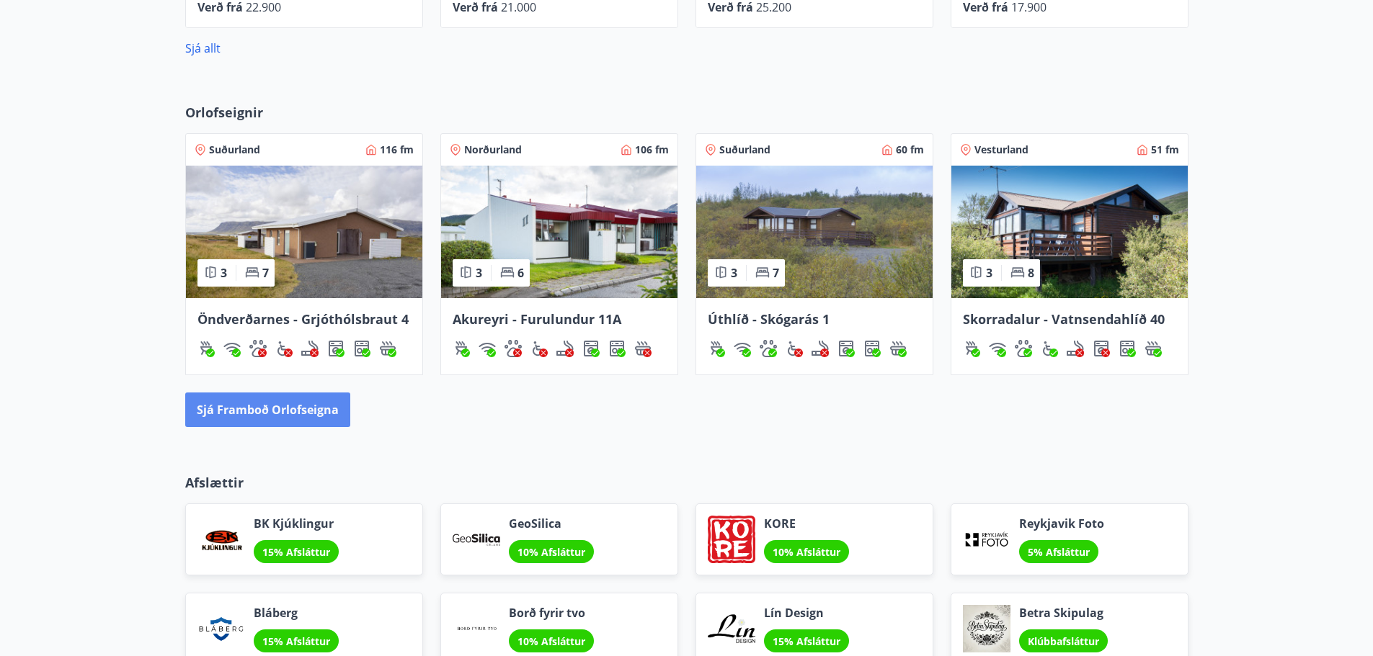
click at [329, 409] on button "Sjá framboð orlofseigna" at bounding box center [267, 410] width 165 height 35
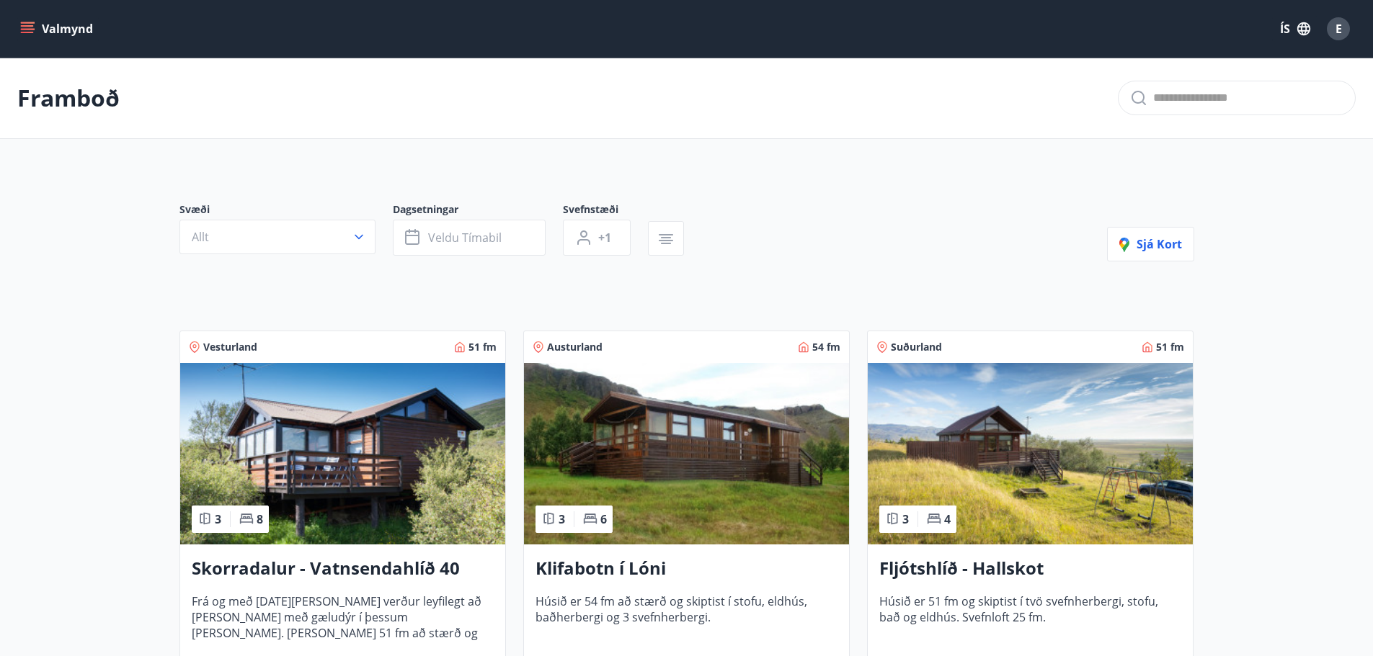
click at [35, 27] on button "Valmynd" at bounding box center [57, 29] width 81 height 26
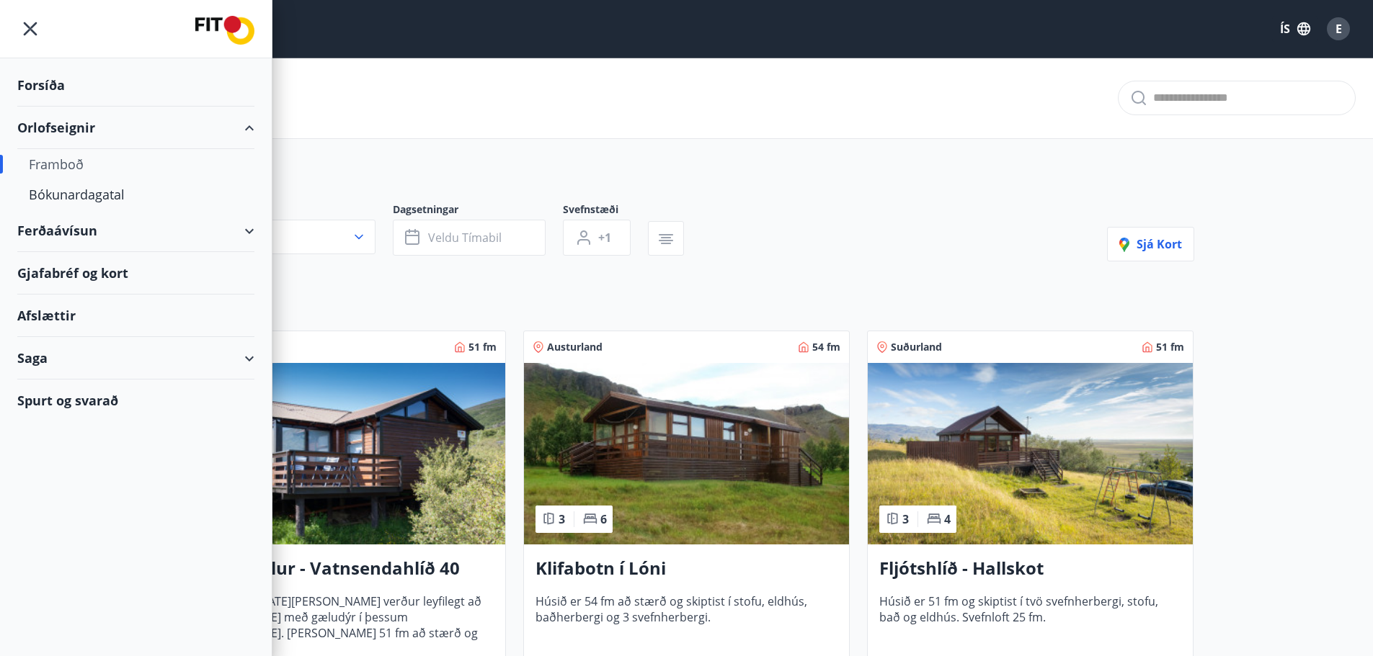
click at [53, 89] on div "Forsíða" at bounding box center [135, 85] width 237 height 43
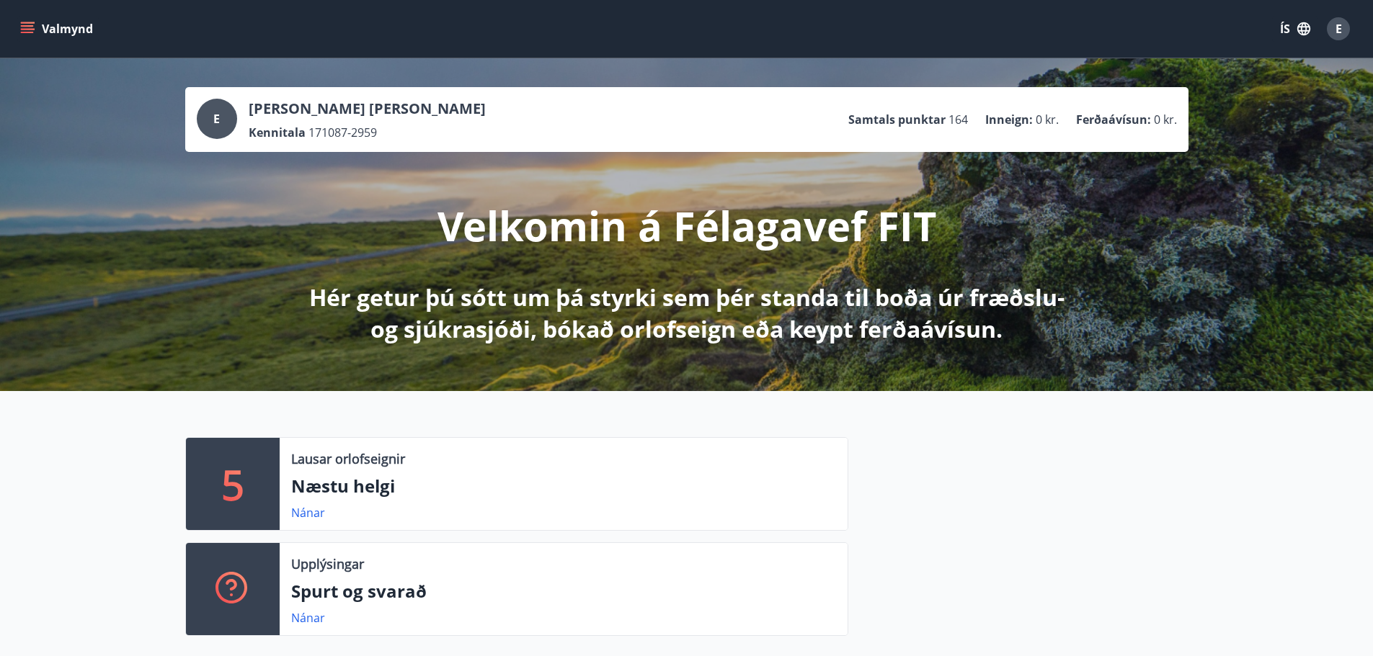
click at [1339, 34] on span "E" at bounding box center [1338, 29] width 6 height 16
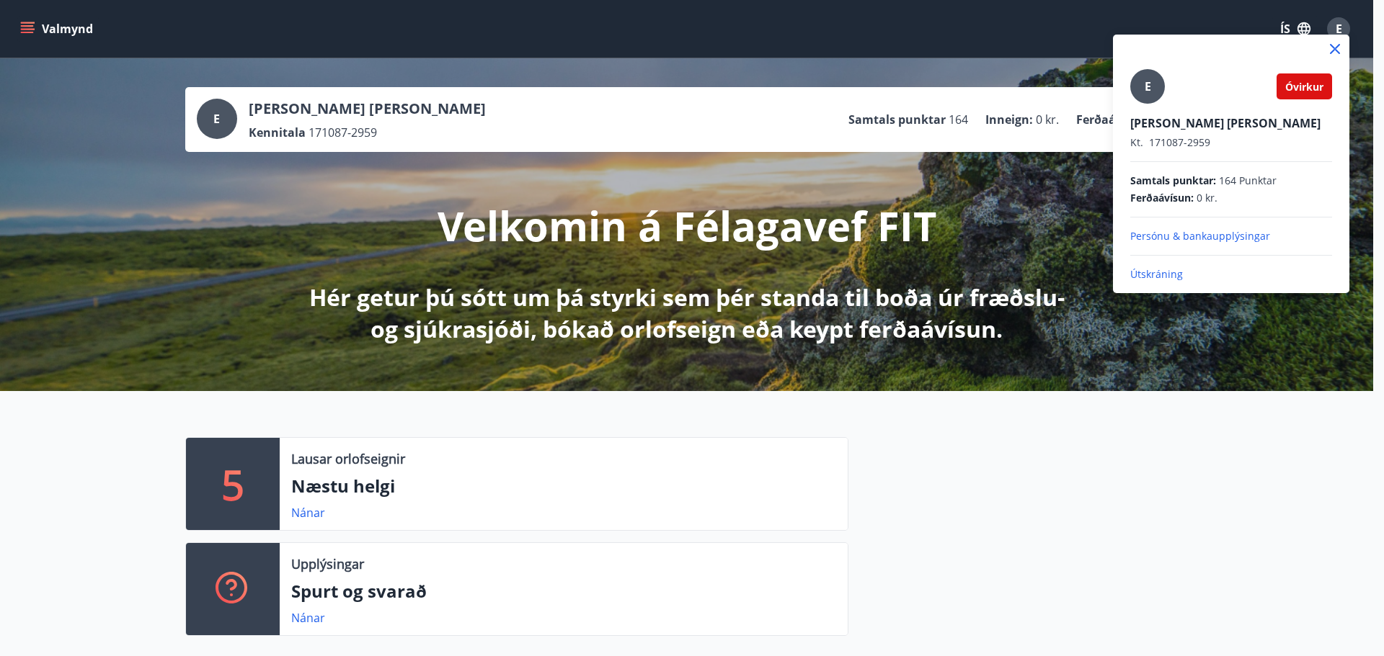
click at [1317, 92] on span "Óvirkur" at bounding box center [1304, 87] width 38 height 14
click at [1317, 90] on span "Óvirkur" at bounding box center [1304, 87] width 38 height 14
click at [1332, 52] on icon at bounding box center [1335, 49] width 10 height 10
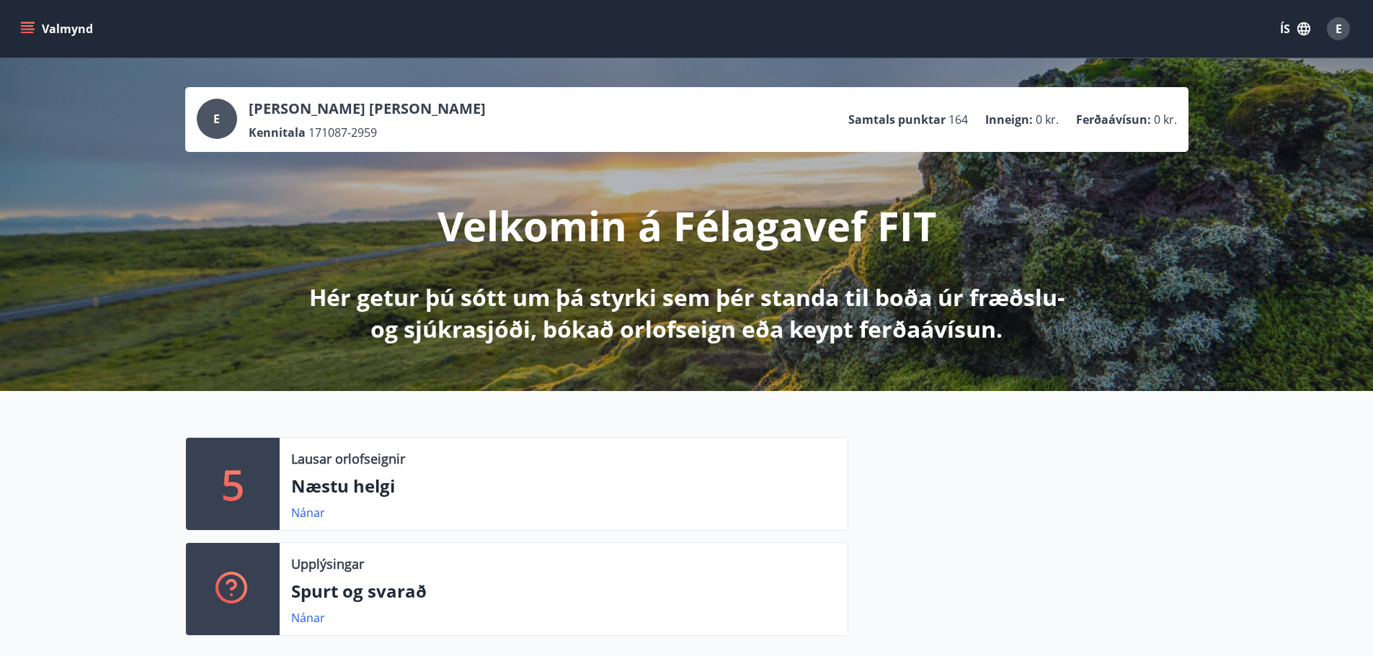
click at [1340, 23] on span "E" at bounding box center [1338, 29] width 6 height 16
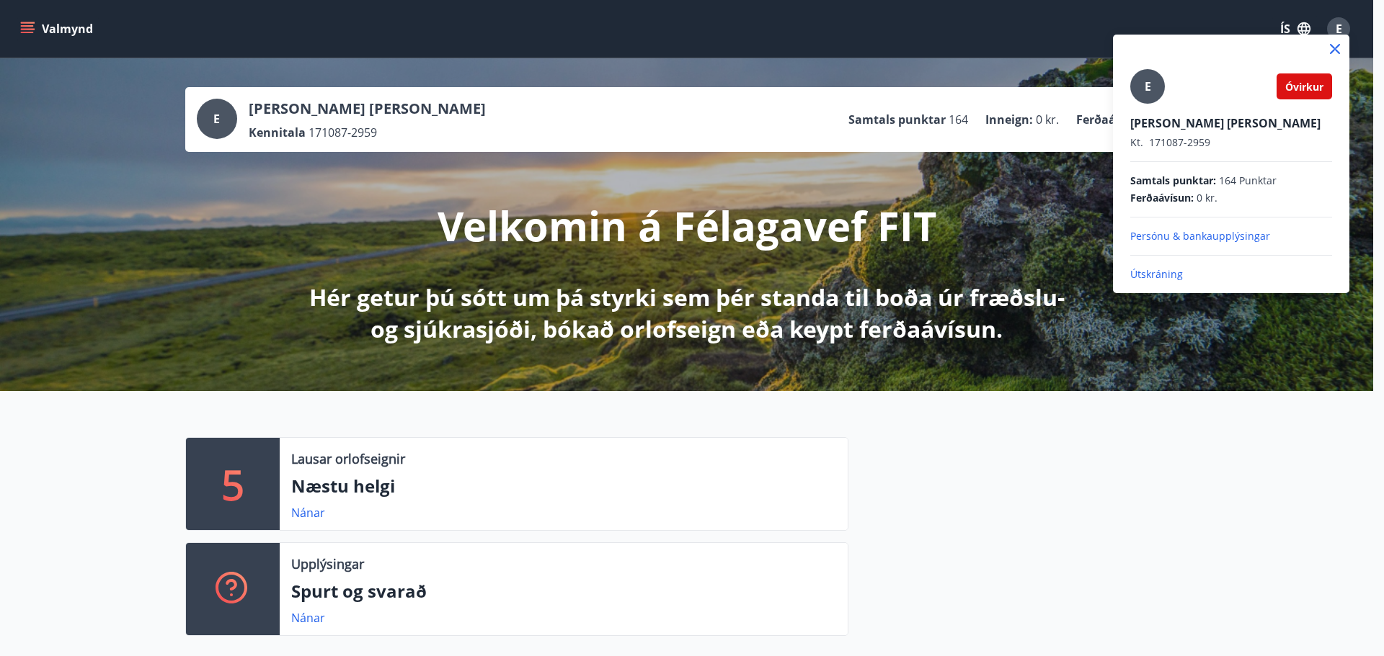
click at [1308, 84] on span "Óvirkur" at bounding box center [1304, 87] width 38 height 14
click at [1163, 234] on p "Persónu & bankaupplýsingar" at bounding box center [1231, 236] width 202 height 14
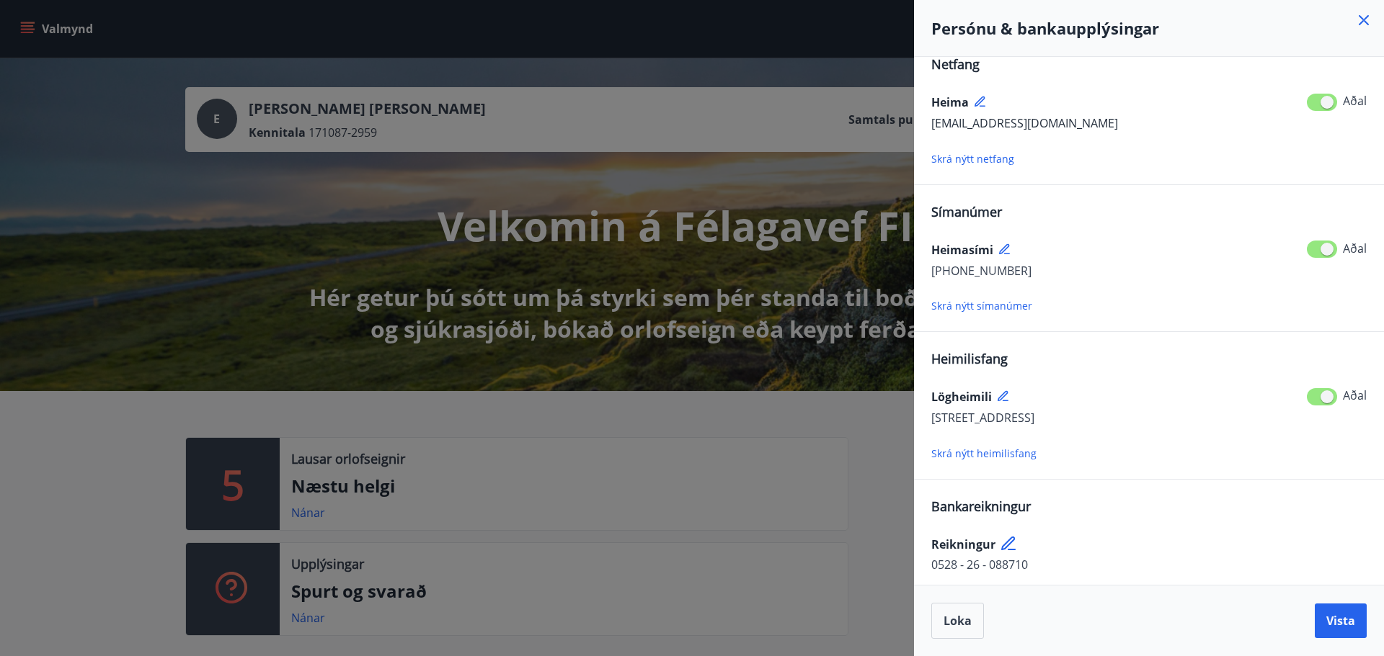
scroll to position [25, 0]
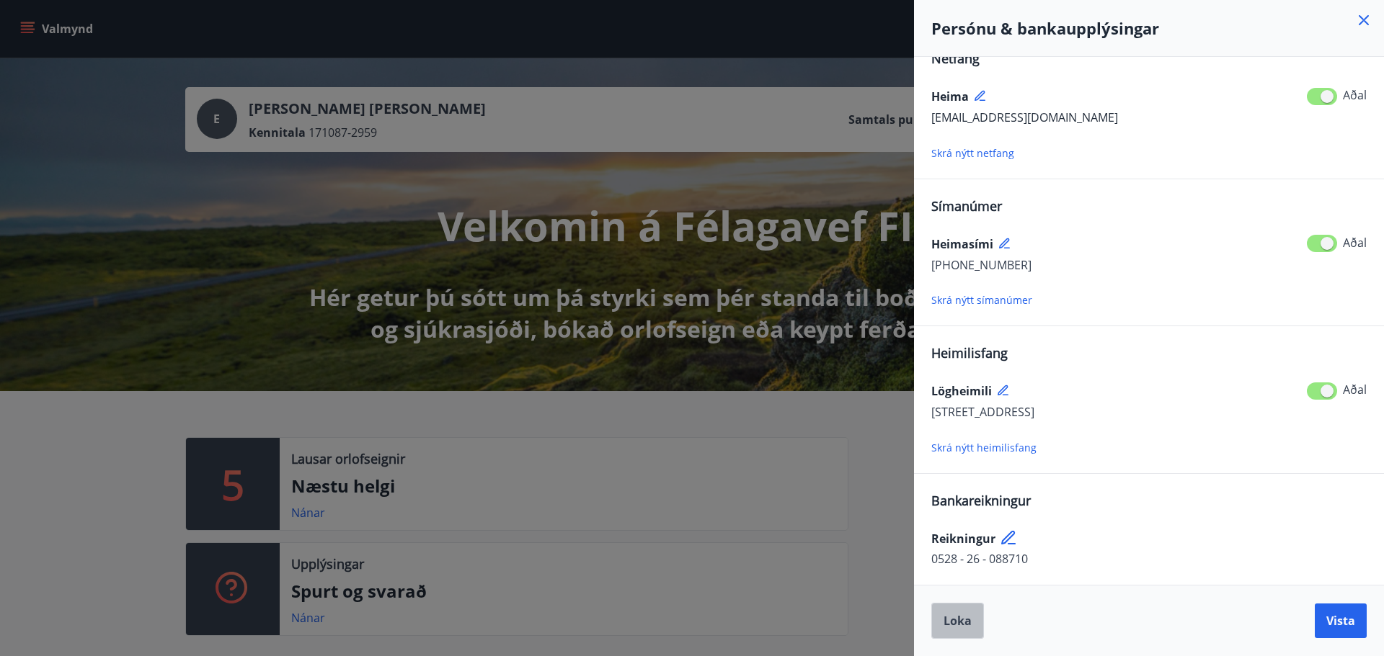
click at [954, 627] on span "Loka" at bounding box center [957, 621] width 28 height 16
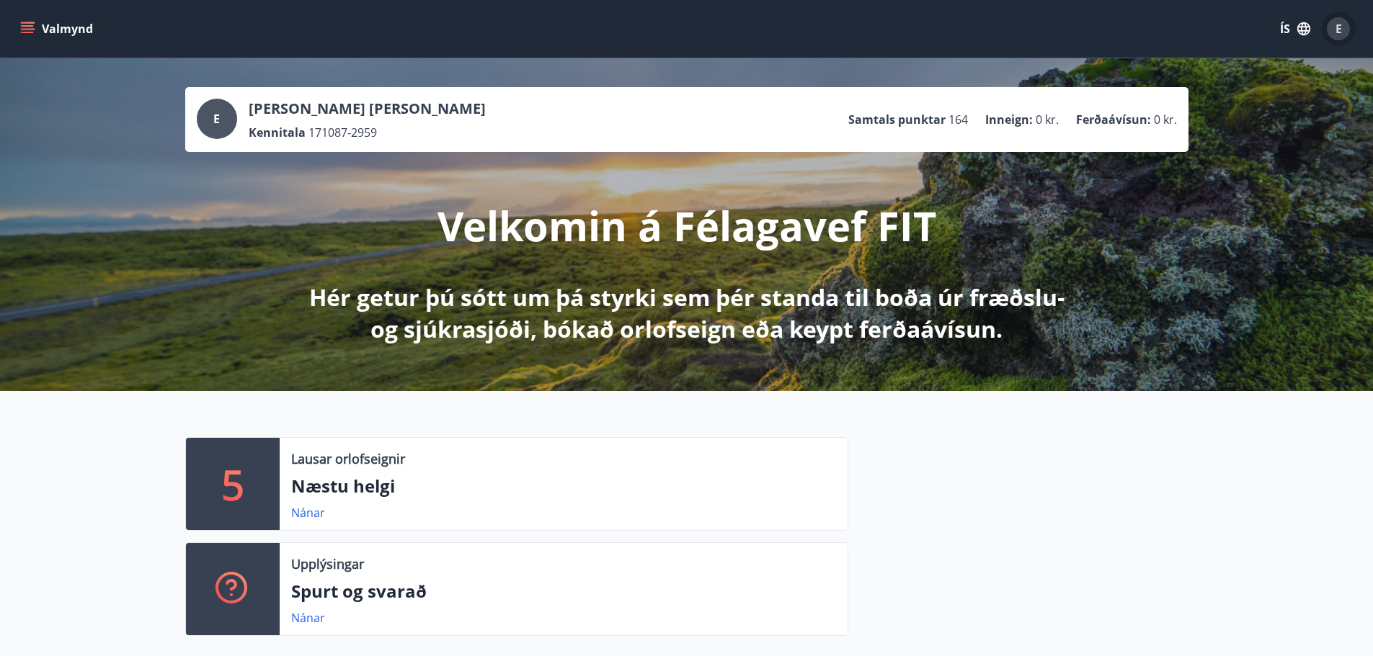
click at [1338, 25] on span "E" at bounding box center [1338, 29] width 6 height 16
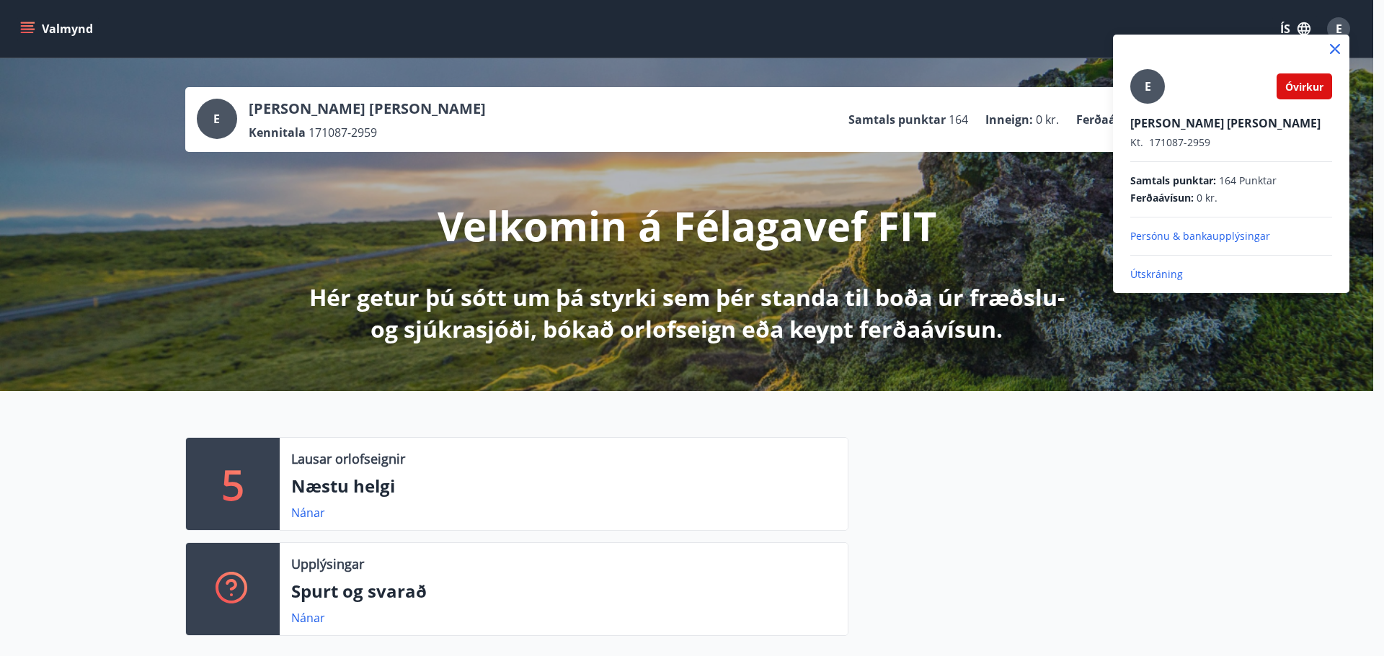
click at [1338, 25] on div at bounding box center [692, 328] width 1384 height 656
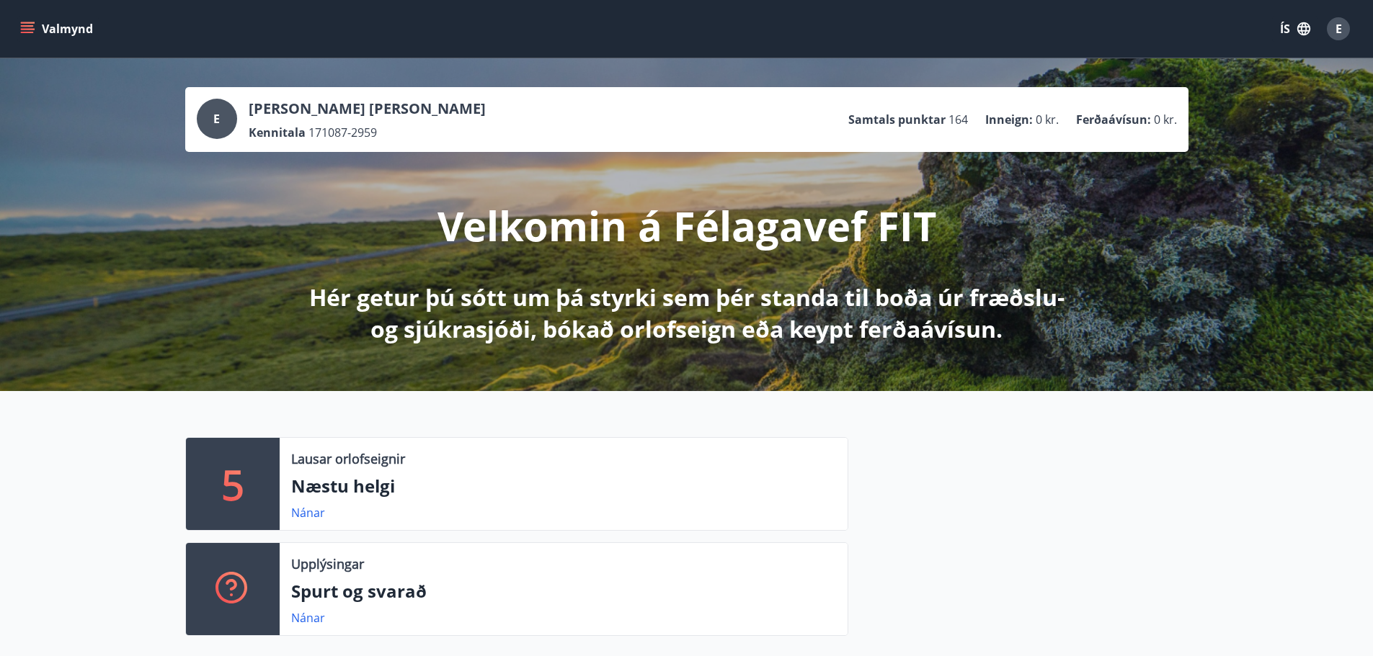
click at [74, 30] on button "Valmynd" at bounding box center [57, 29] width 81 height 26
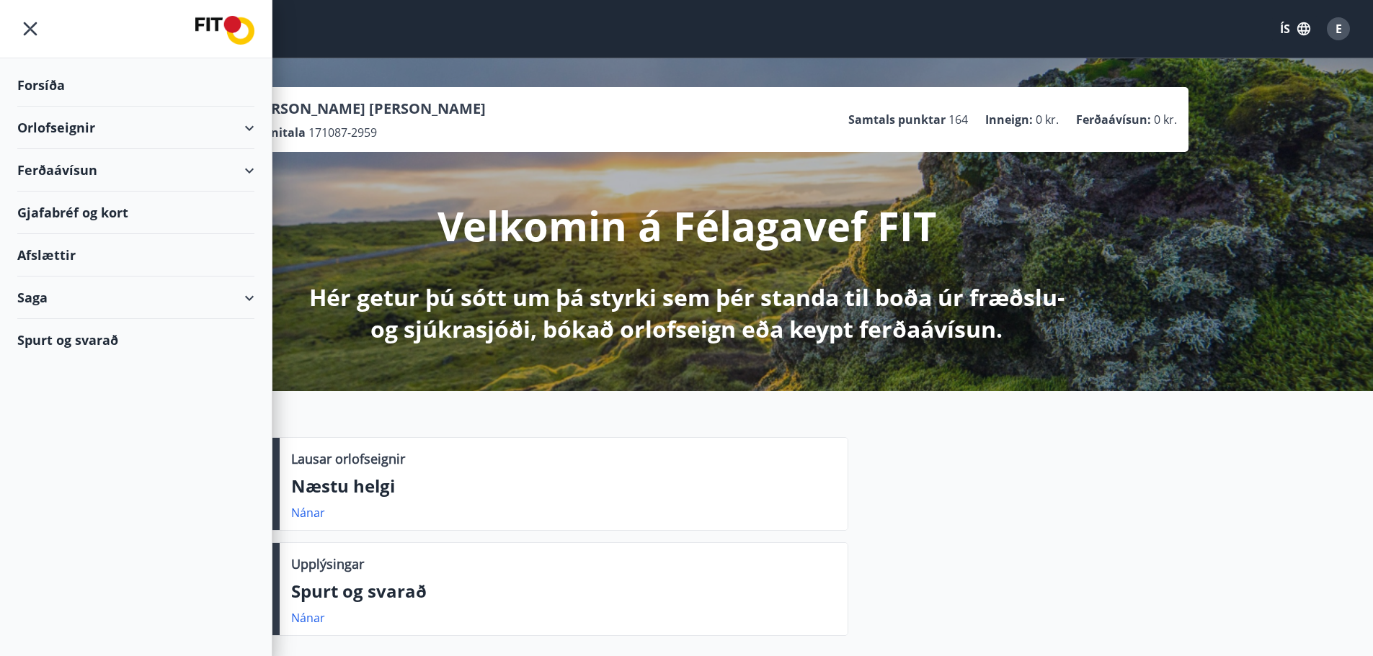
click at [75, 27] on div at bounding box center [136, 29] width 272 height 58
click at [18, 37] on icon "menu" at bounding box center [30, 29] width 26 height 26
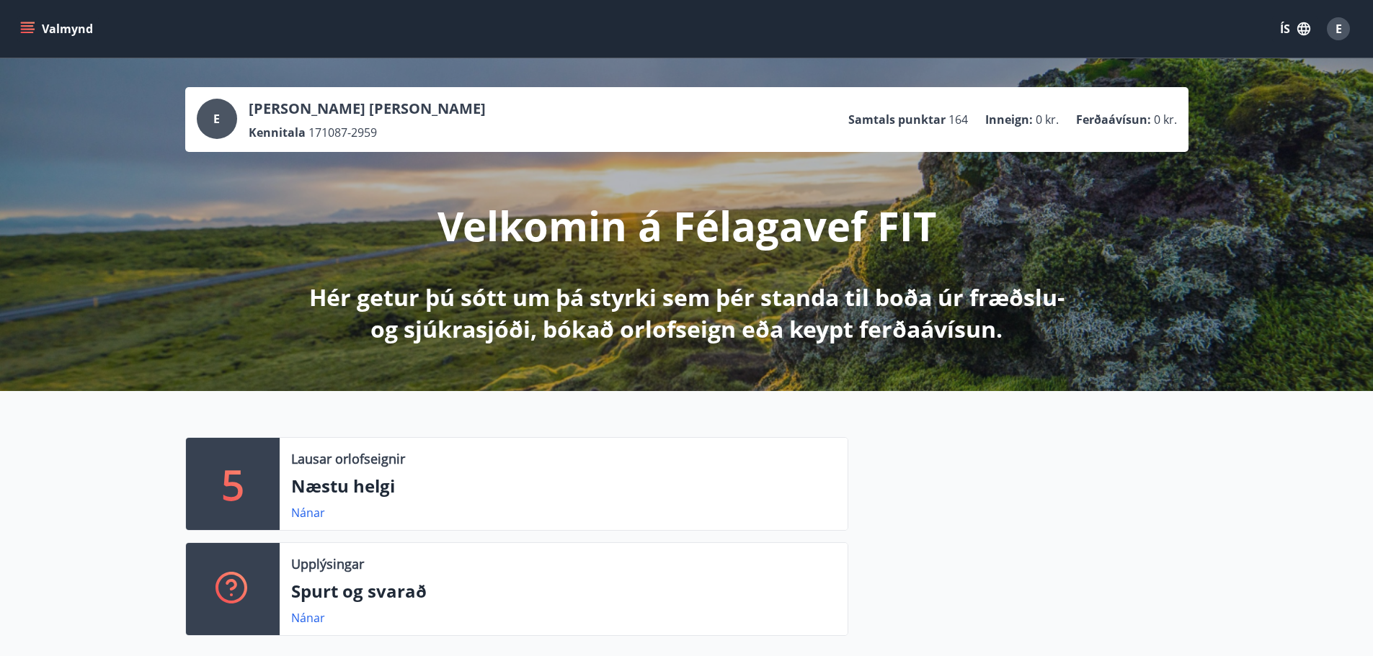
click at [1335, 32] on span "E" at bounding box center [1338, 29] width 6 height 16
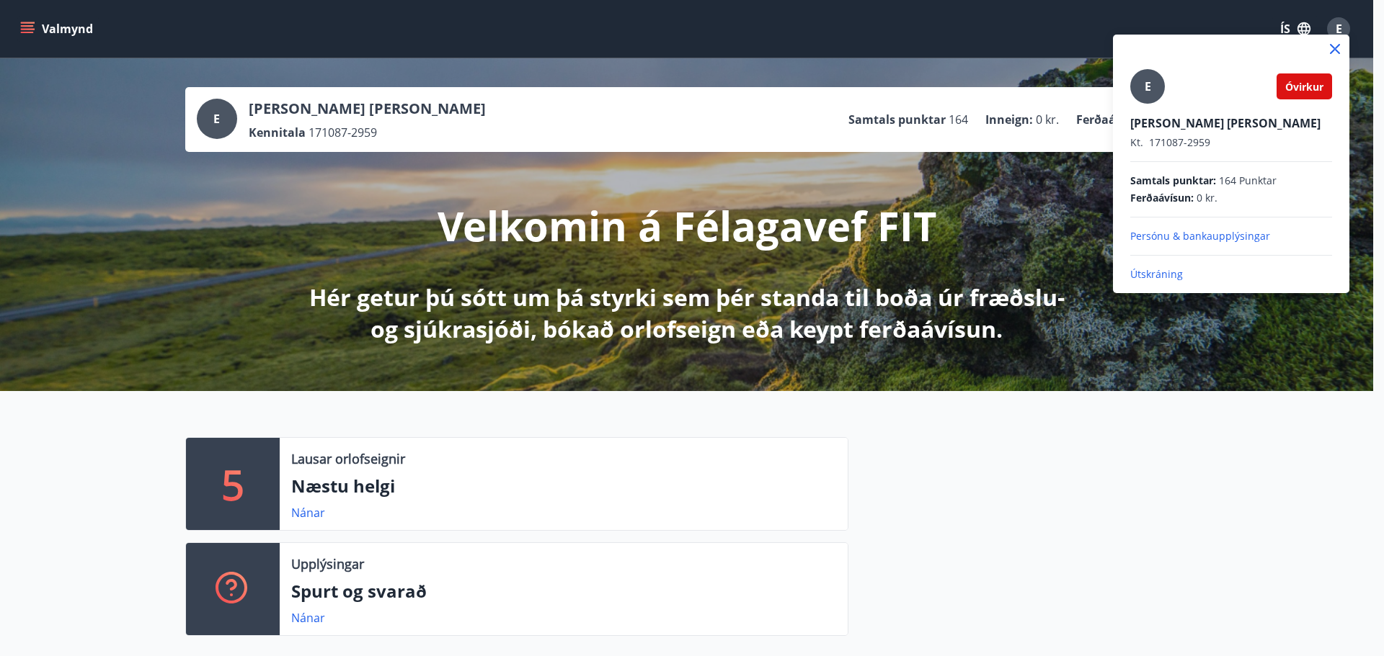
click at [1165, 279] on p "Útskráning" at bounding box center [1231, 274] width 202 height 14
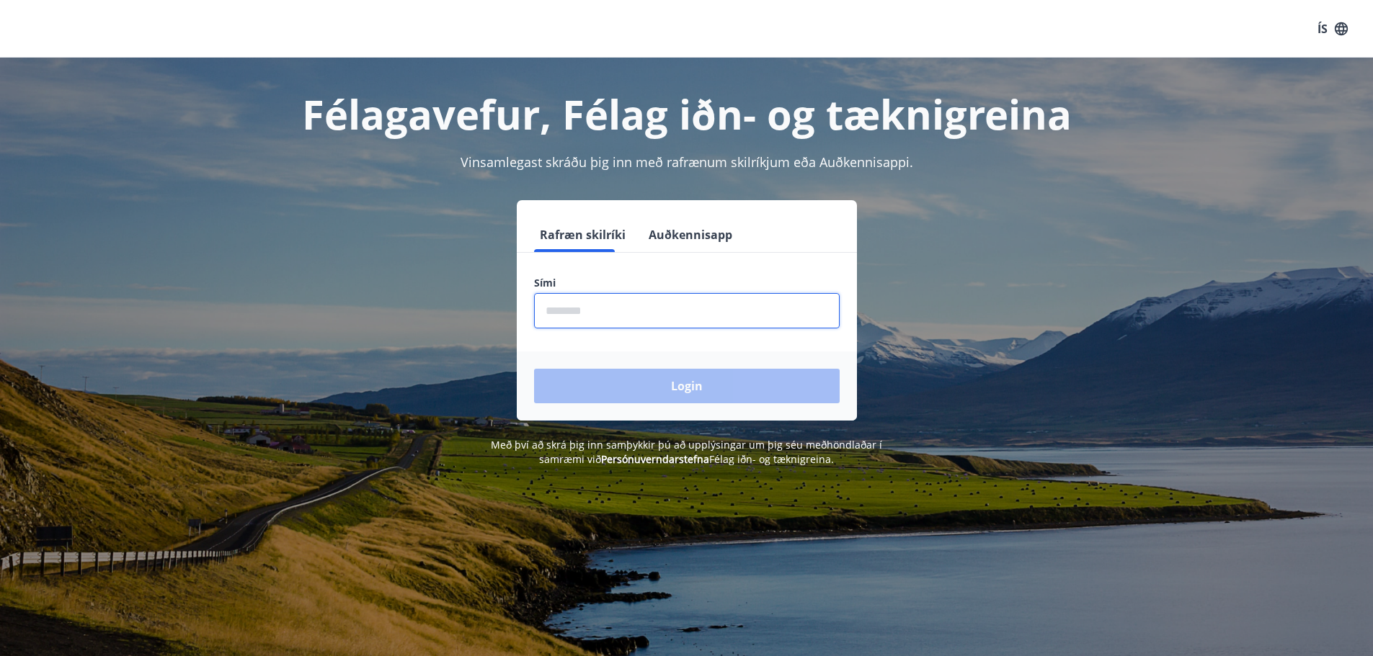
click at [609, 306] on input "phone" at bounding box center [687, 310] width 306 height 35
type input "********"
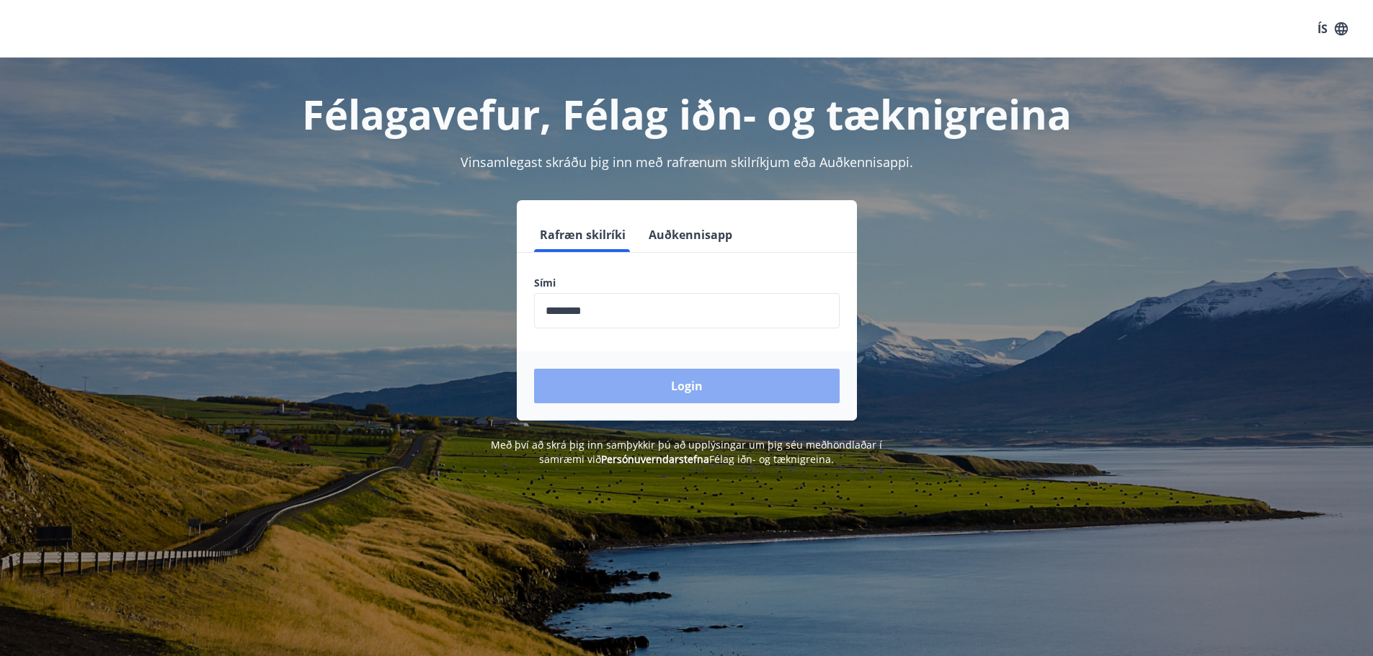
click at [667, 382] on button "Login" at bounding box center [687, 386] width 306 height 35
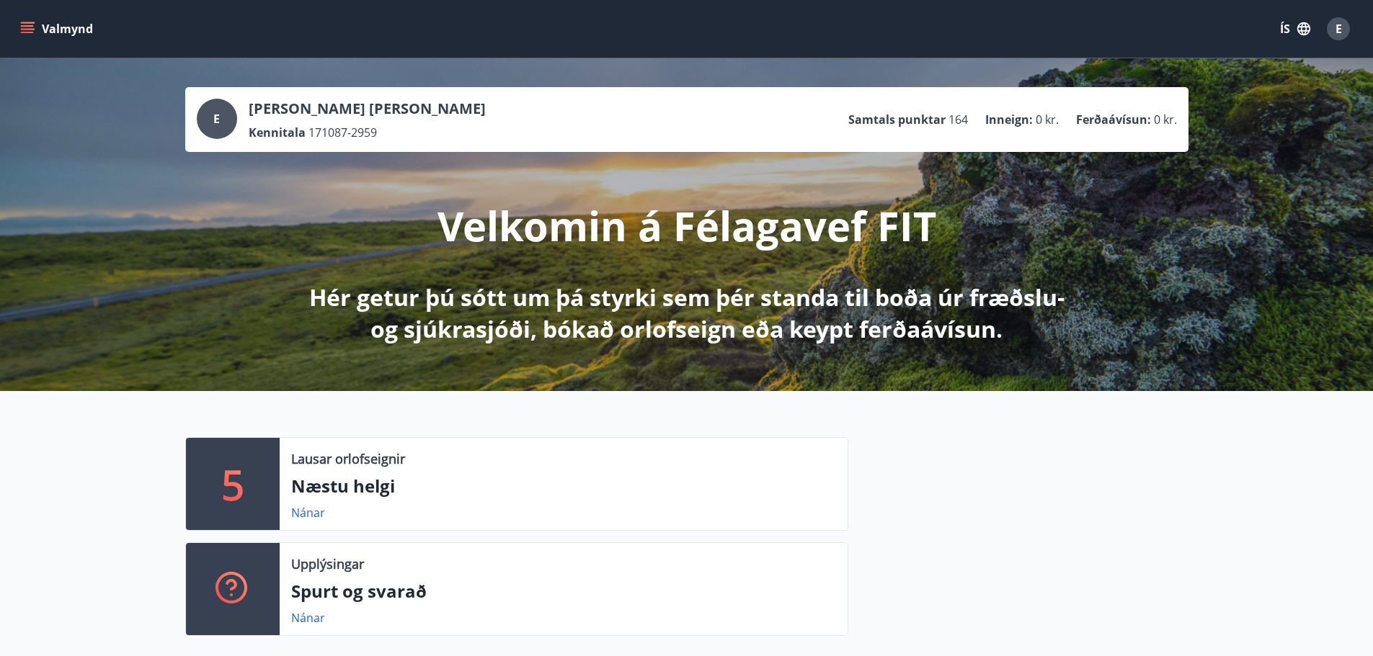
click at [1336, 33] on span "E" at bounding box center [1338, 29] width 6 height 16
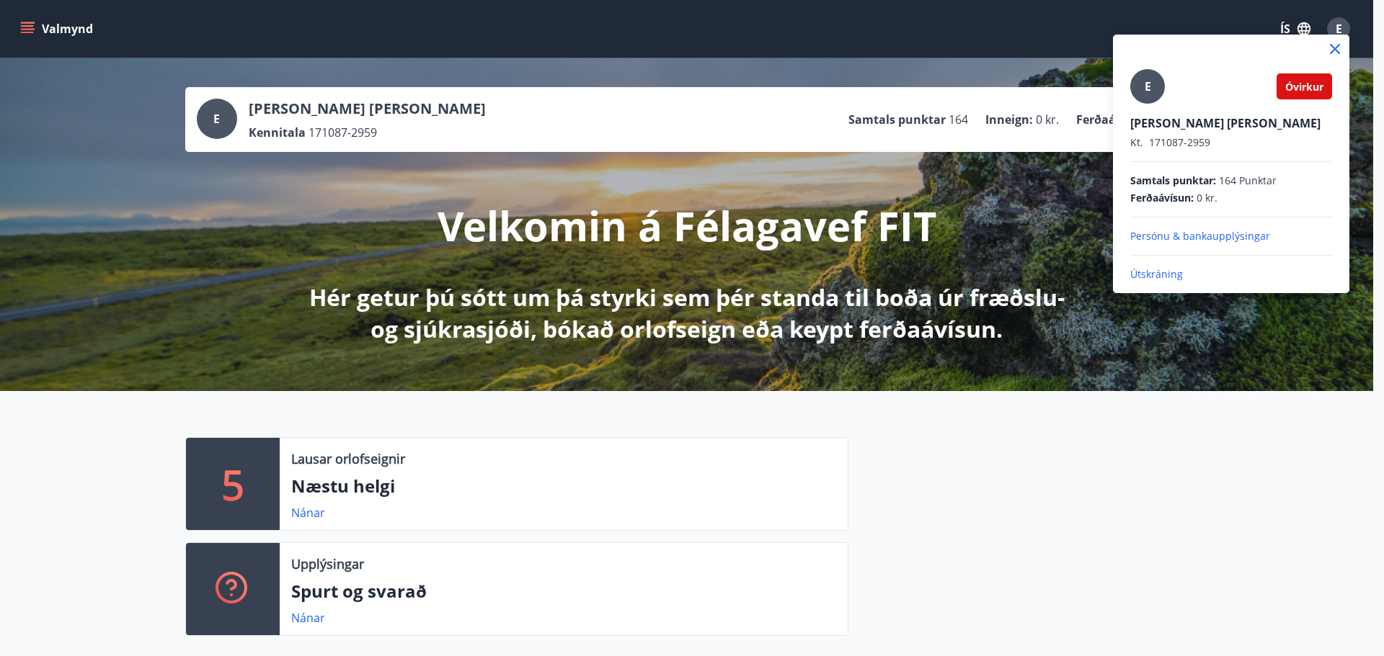
click at [1314, 81] on span "Óvirkur" at bounding box center [1304, 87] width 38 height 14
click at [1333, 48] on icon at bounding box center [1335, 49] width 10 height 10
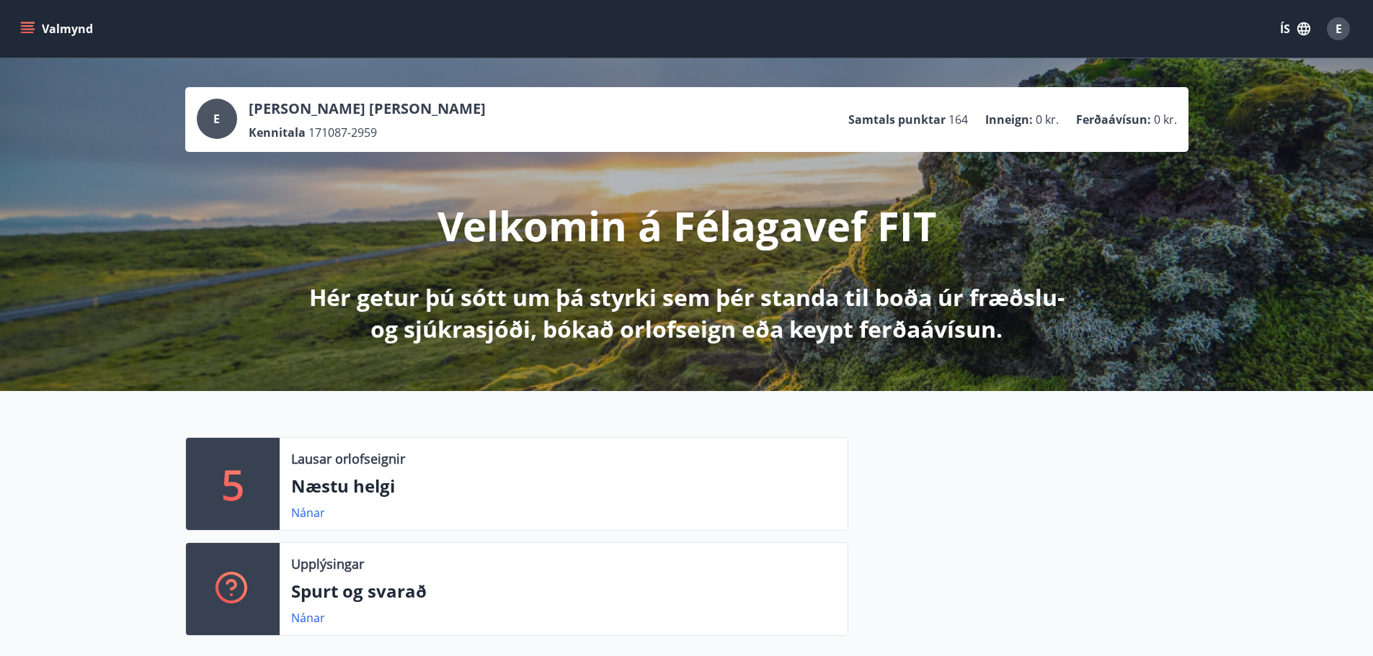
click at [29, 20] on button "Valmynd" at bounding box center [57, 29] width 81 height 26
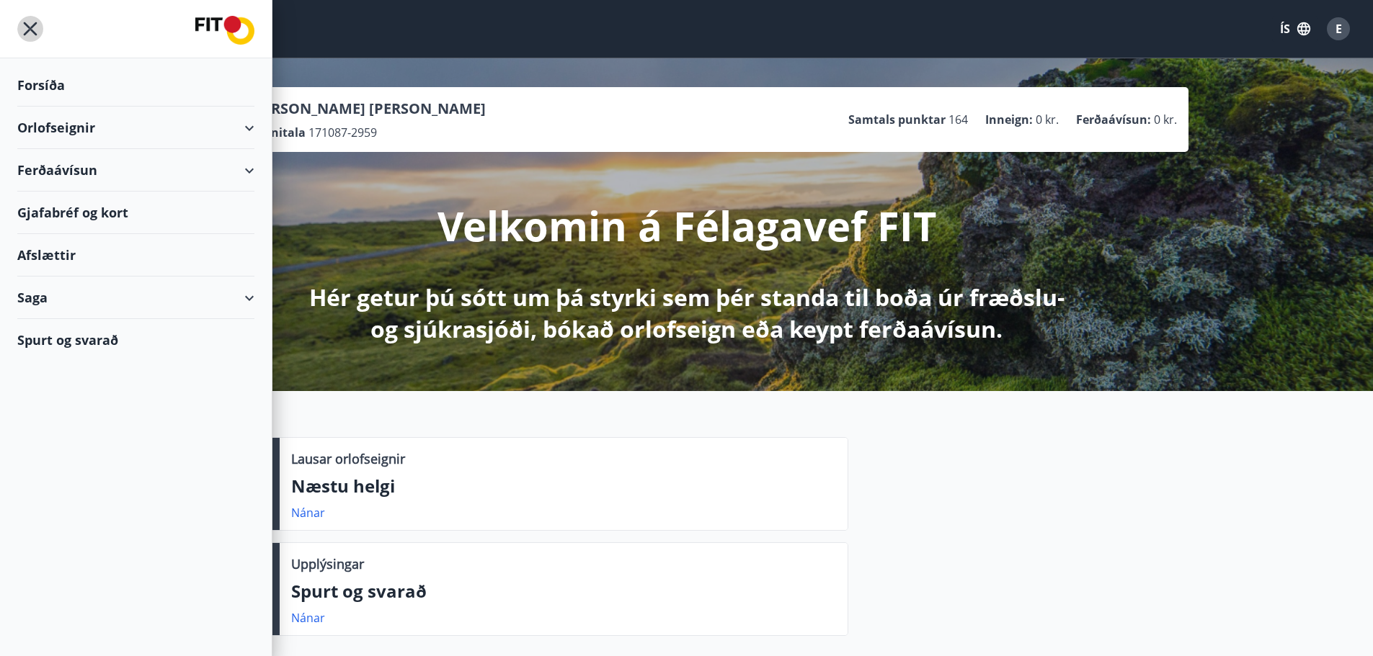
click at [28, 18] on icon "menu" at bounding box center [30, 29] width 26 height 26
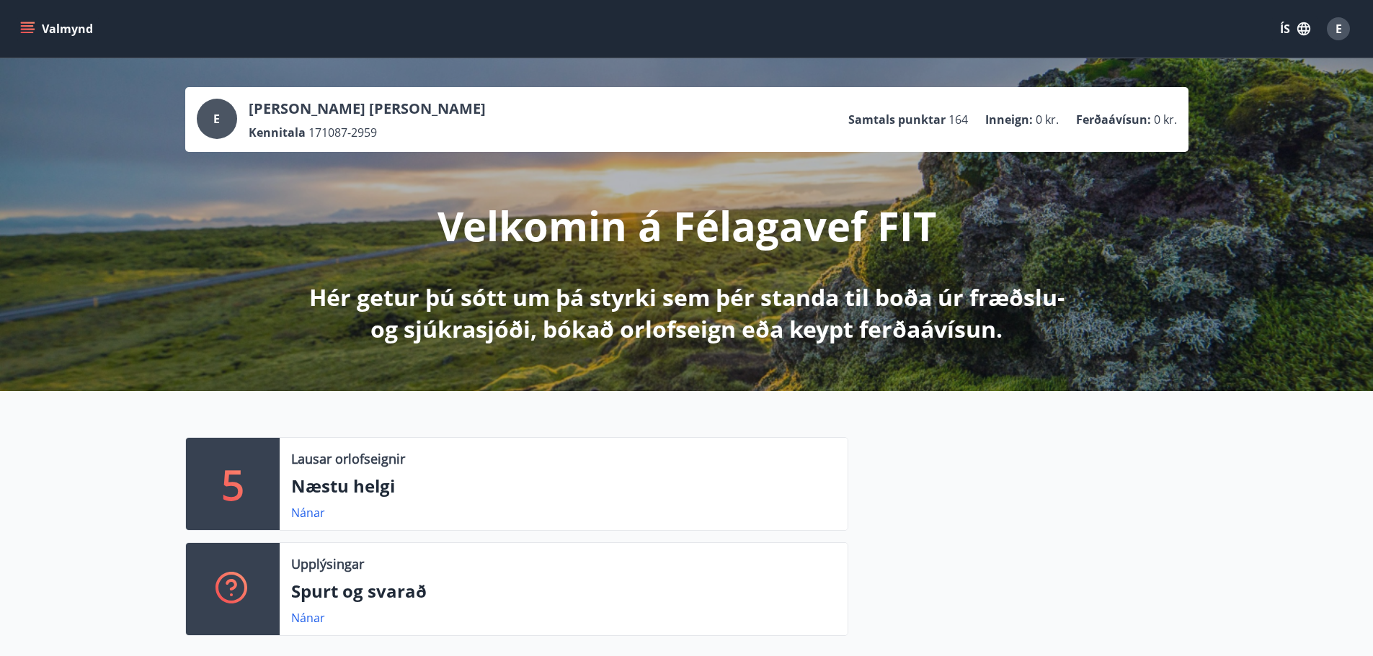
click at [1350, 30] on button "E" at bounding box center [1338, 29] width 35 height 35
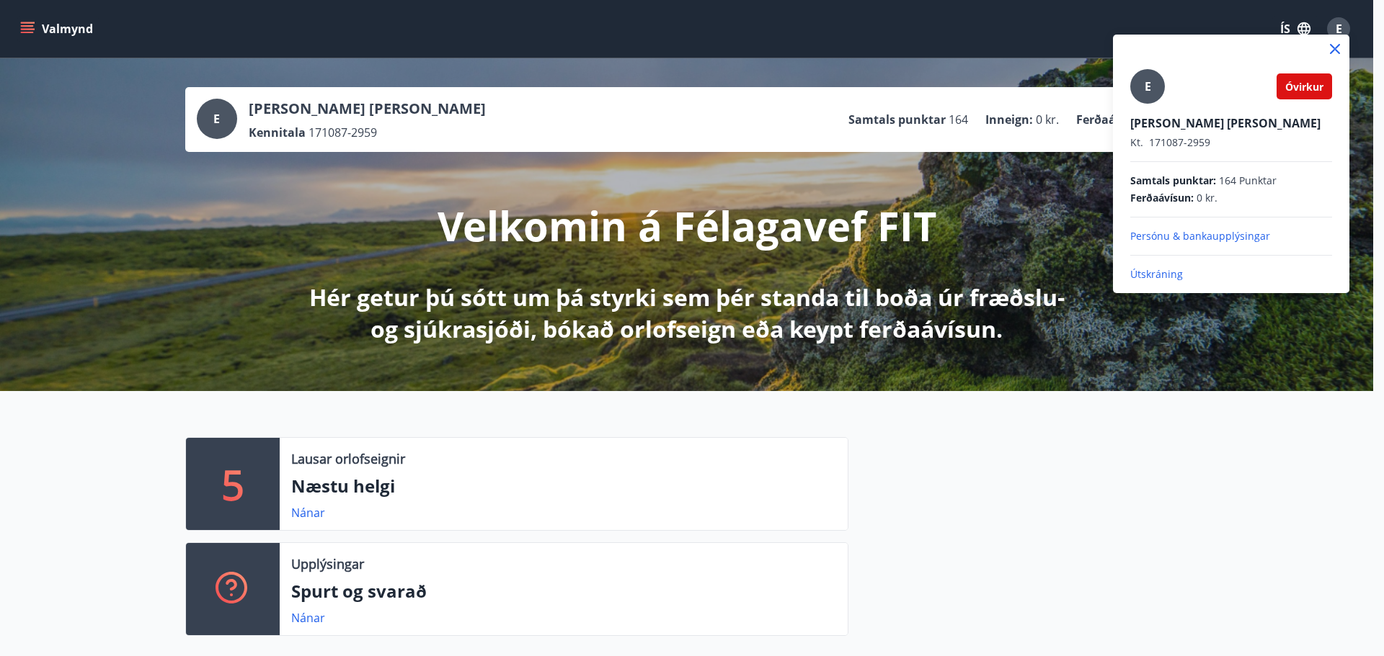
click at [1314, 89] on span "Óvirkur" at bounding box center [1304, 87] width 38 height 14
click at [1163, 84] on div "E" at bounding box center [1147, 86] width 35 height 35
click at [1163, 106] on input "E" at bounding box center [1228, 113] width 196 height 15
click at [1332, 47] on icon at bounding box center [1335, 49] width 10 height 10
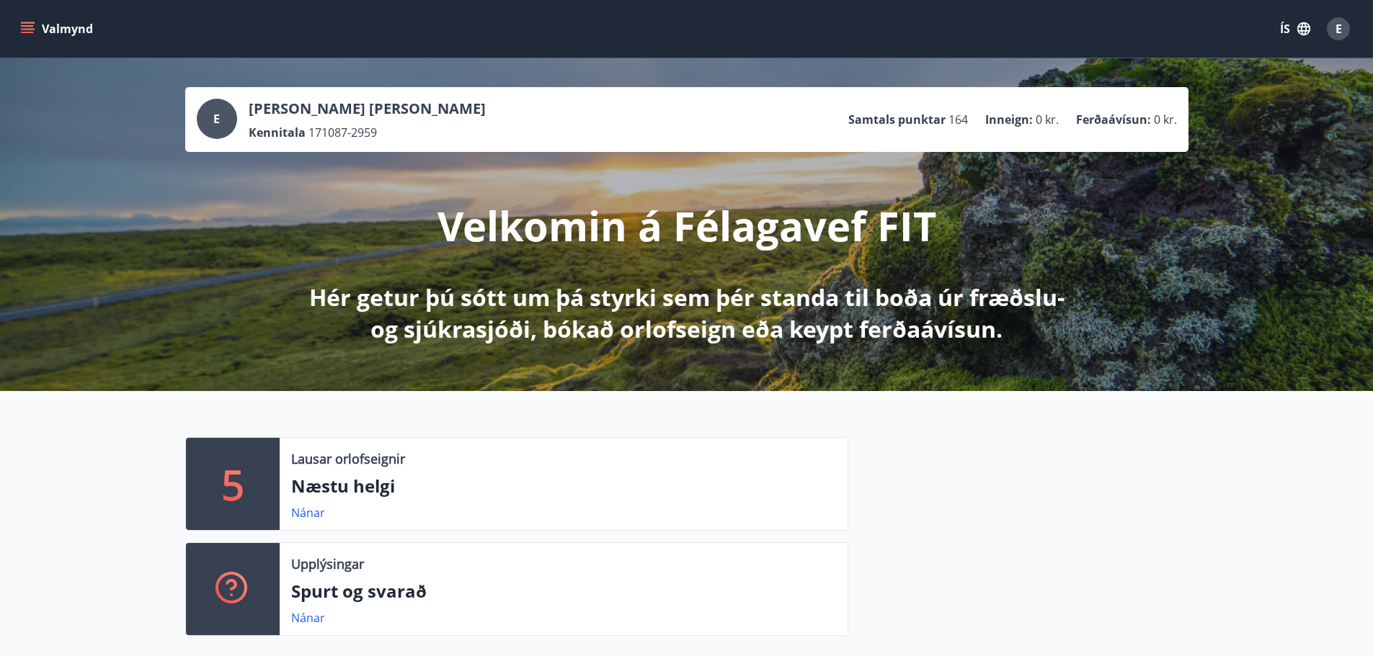
click at [55, 27] on button "Valmynd" at bounding box center [57, 29] width 81 height 26
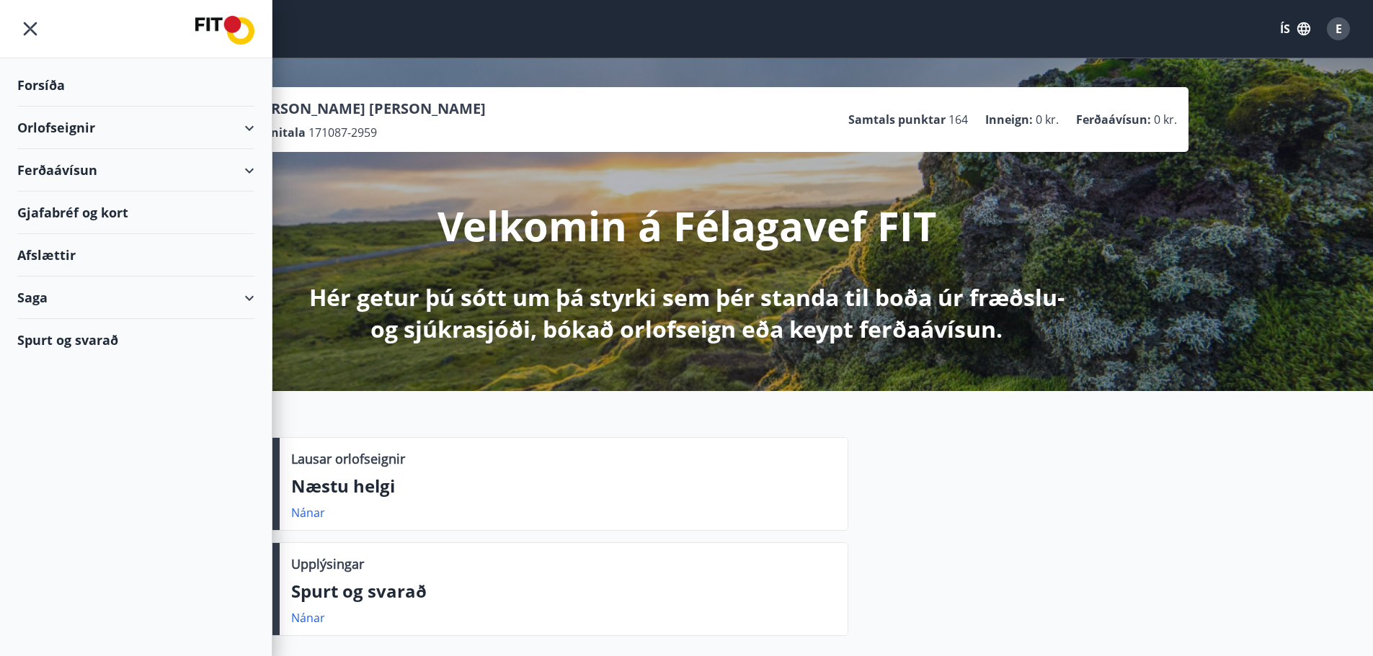
click at [31, 22] on icon "menu" at bounding box center [30, 29] width 26 height 26
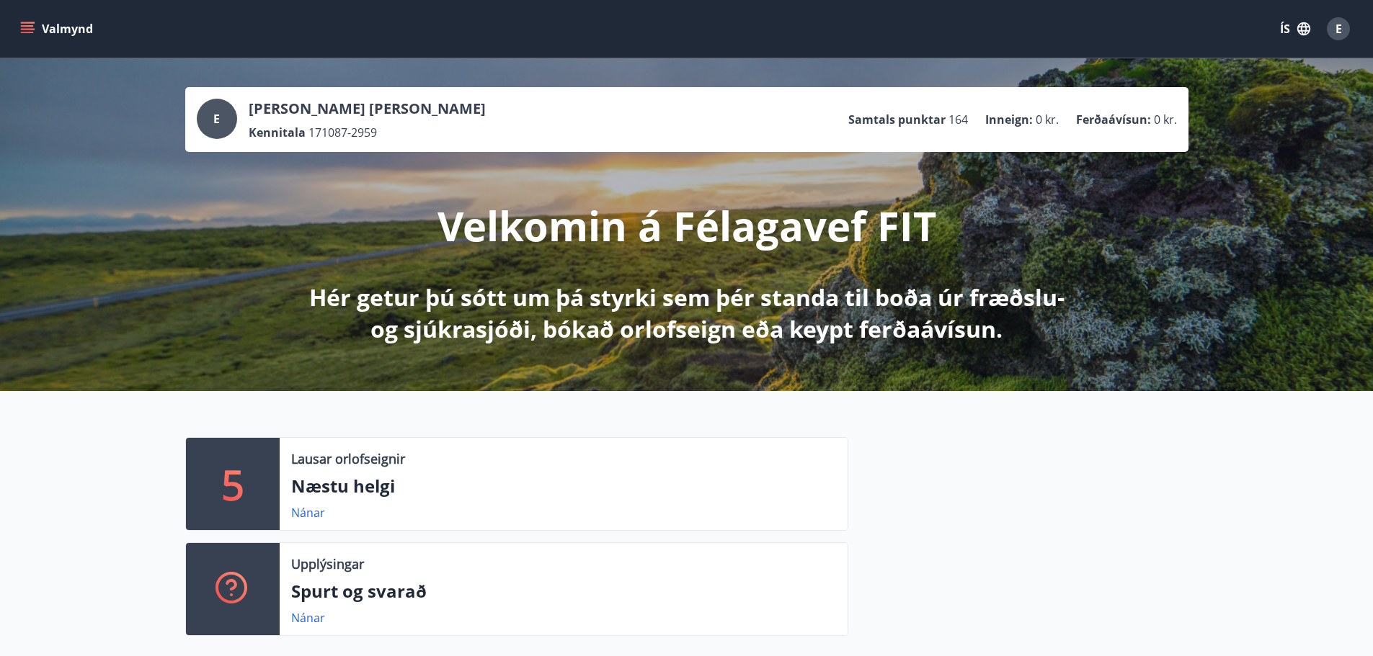
click at [1338, 32] on span "E" at bounding box center [1338, 29] width 6 height 16
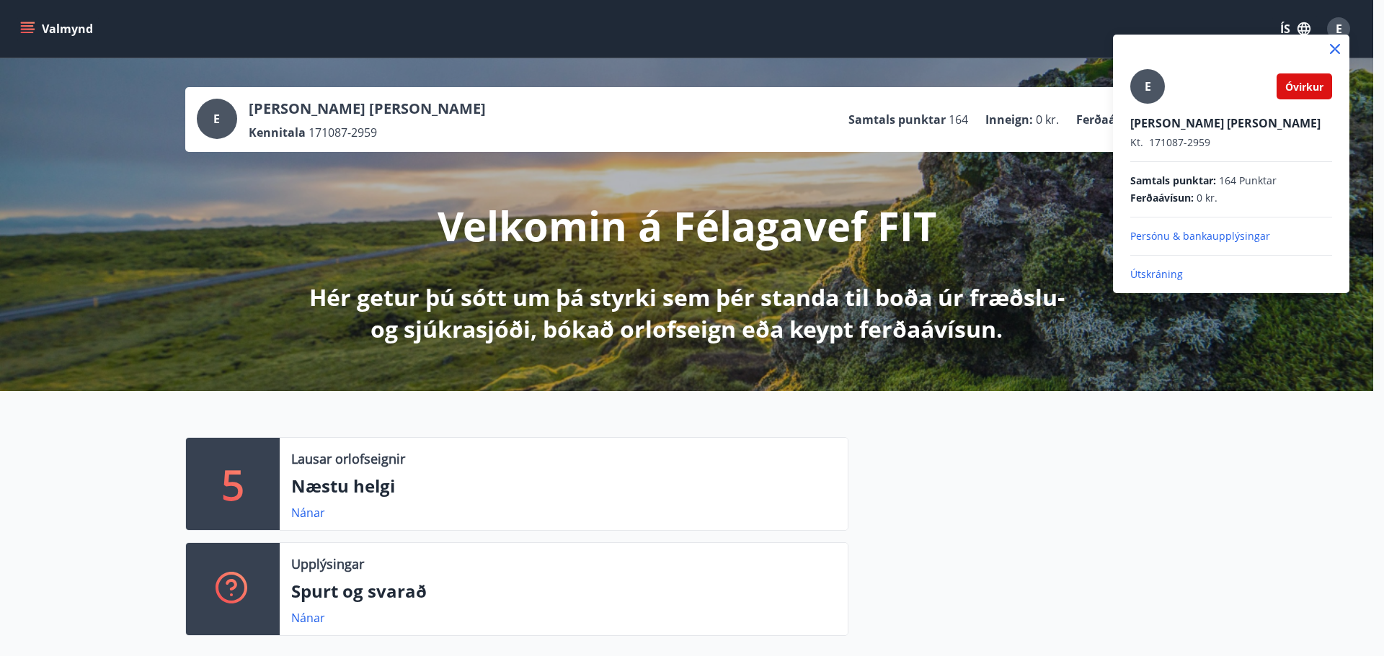
click at [1160, 270] on p "Útskráning" at bounding box center [1231, 274] width 202 height 14
